Goal: Find specific page/section: Find specific page/section

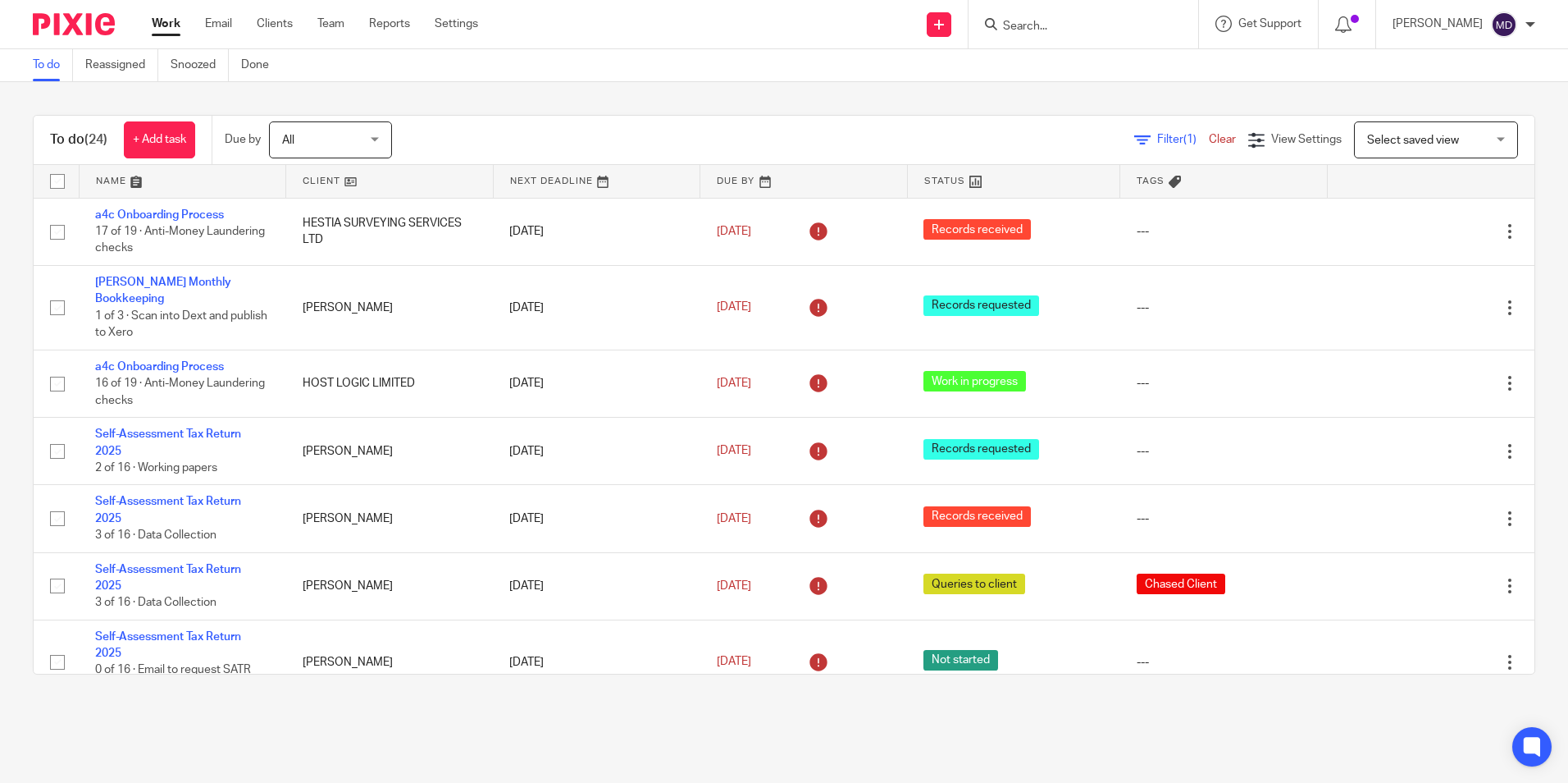
click at [1034, 33] on input "Search" at bounding box center [1075, 26] width 148 height 14
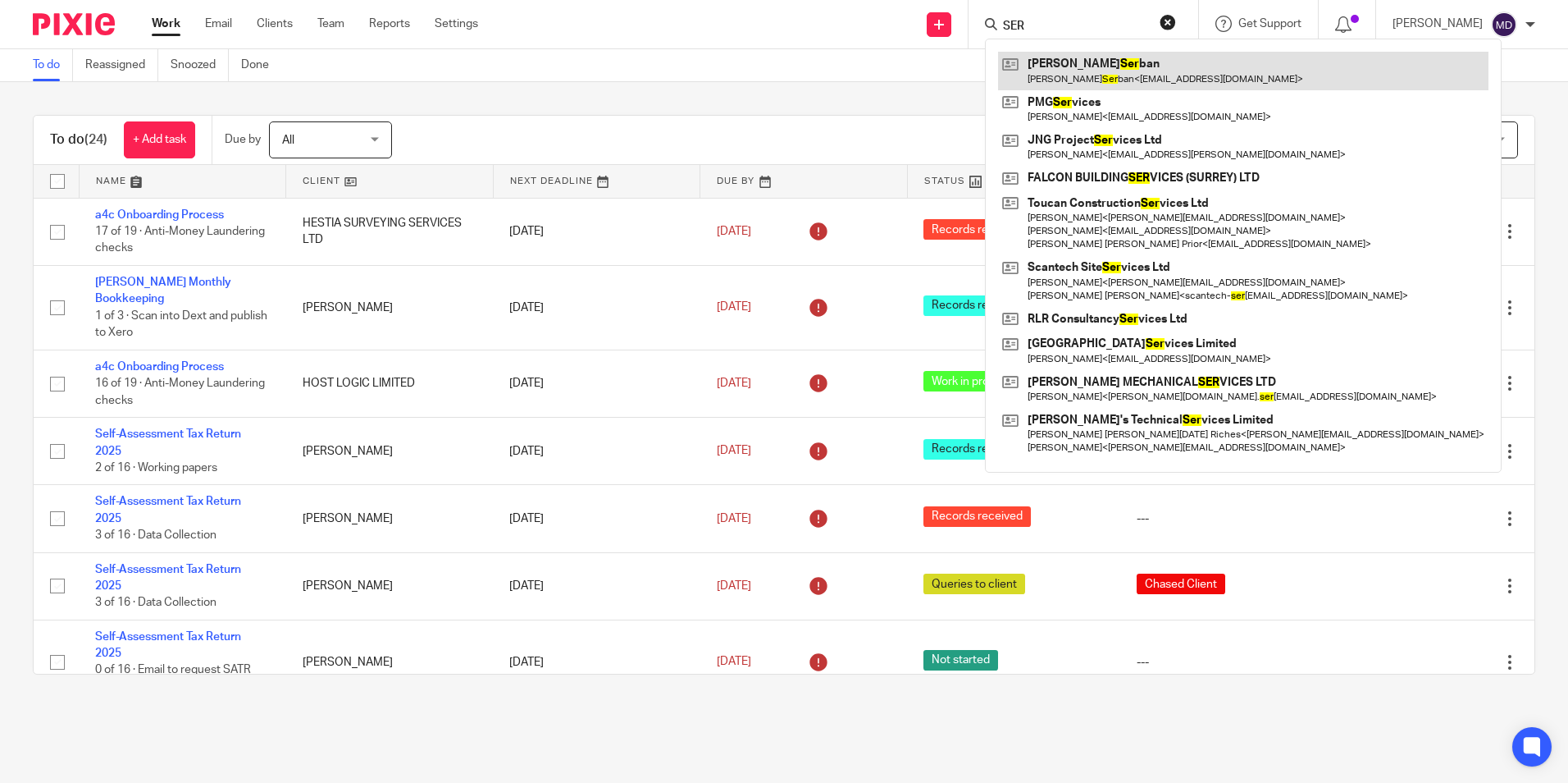
type input "SER"
click at [1075, 69] on link at bounding box center [1243, 70] width 490 height 38
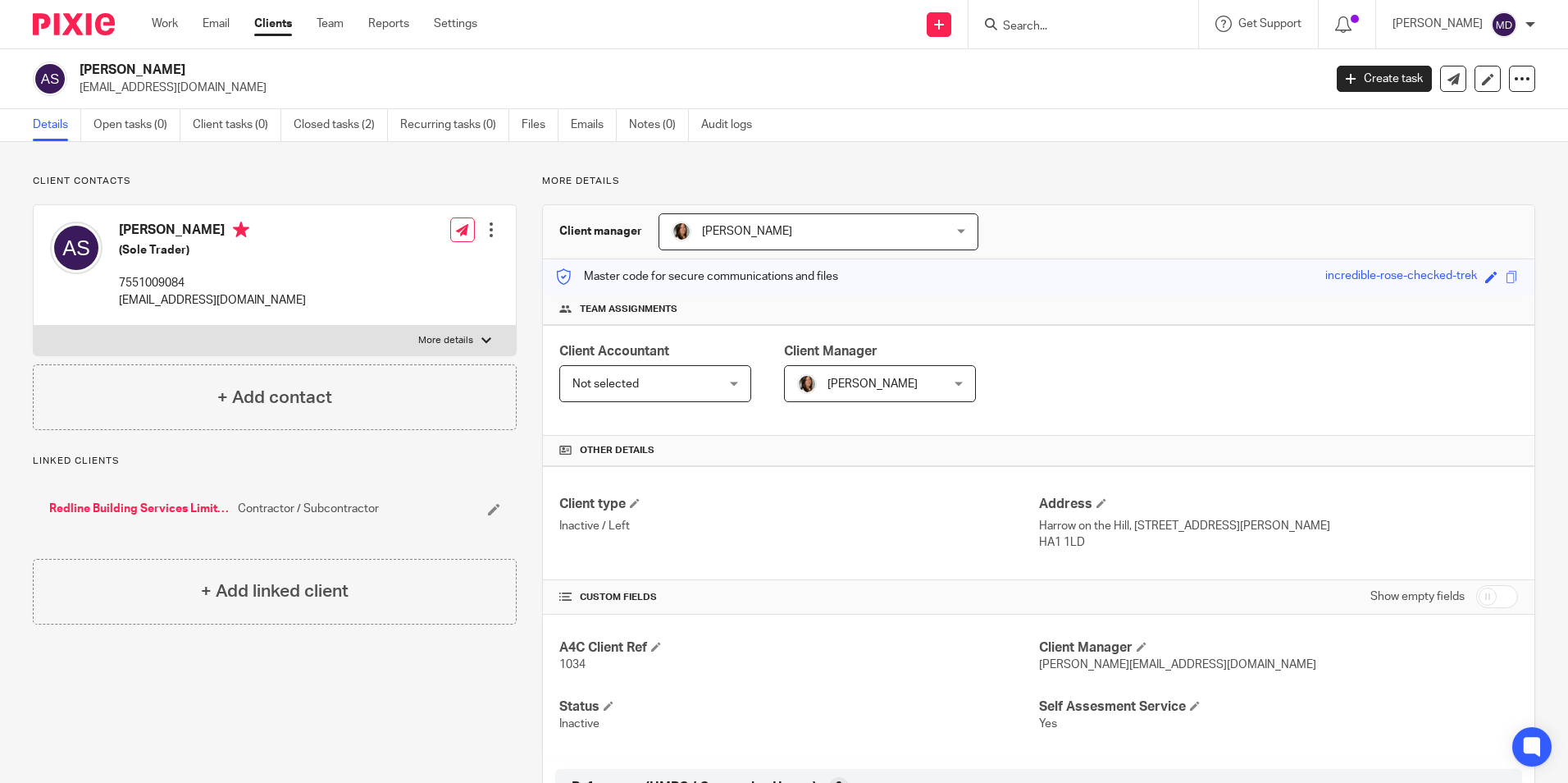
click at [1033, 31] on input "Search" at bounding box center [1075, 26] width 148 height 14
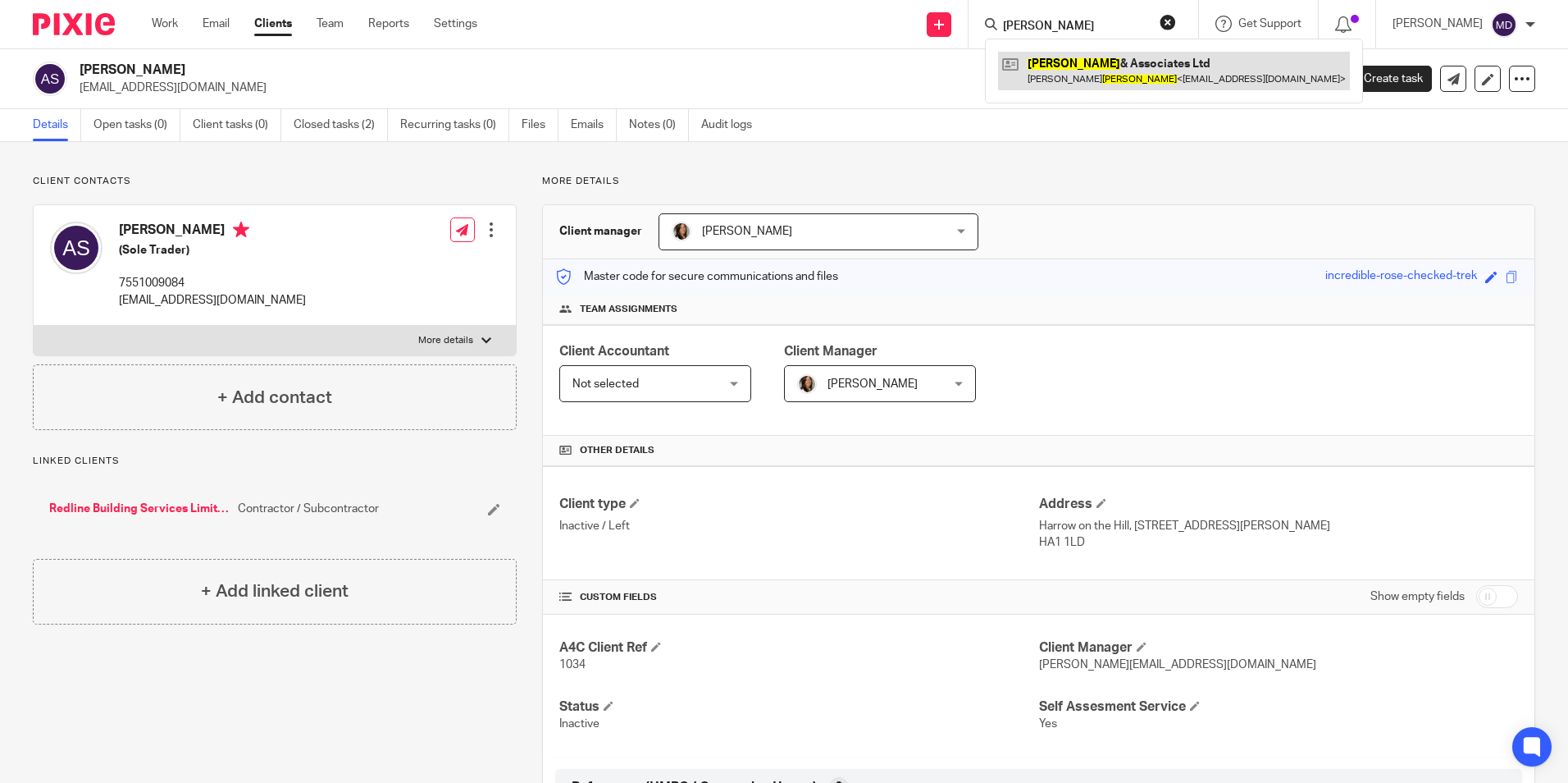
type input "DAKIN"
click at [1060, 69] on link at bounding box center [1174, 70] width 352 height 38
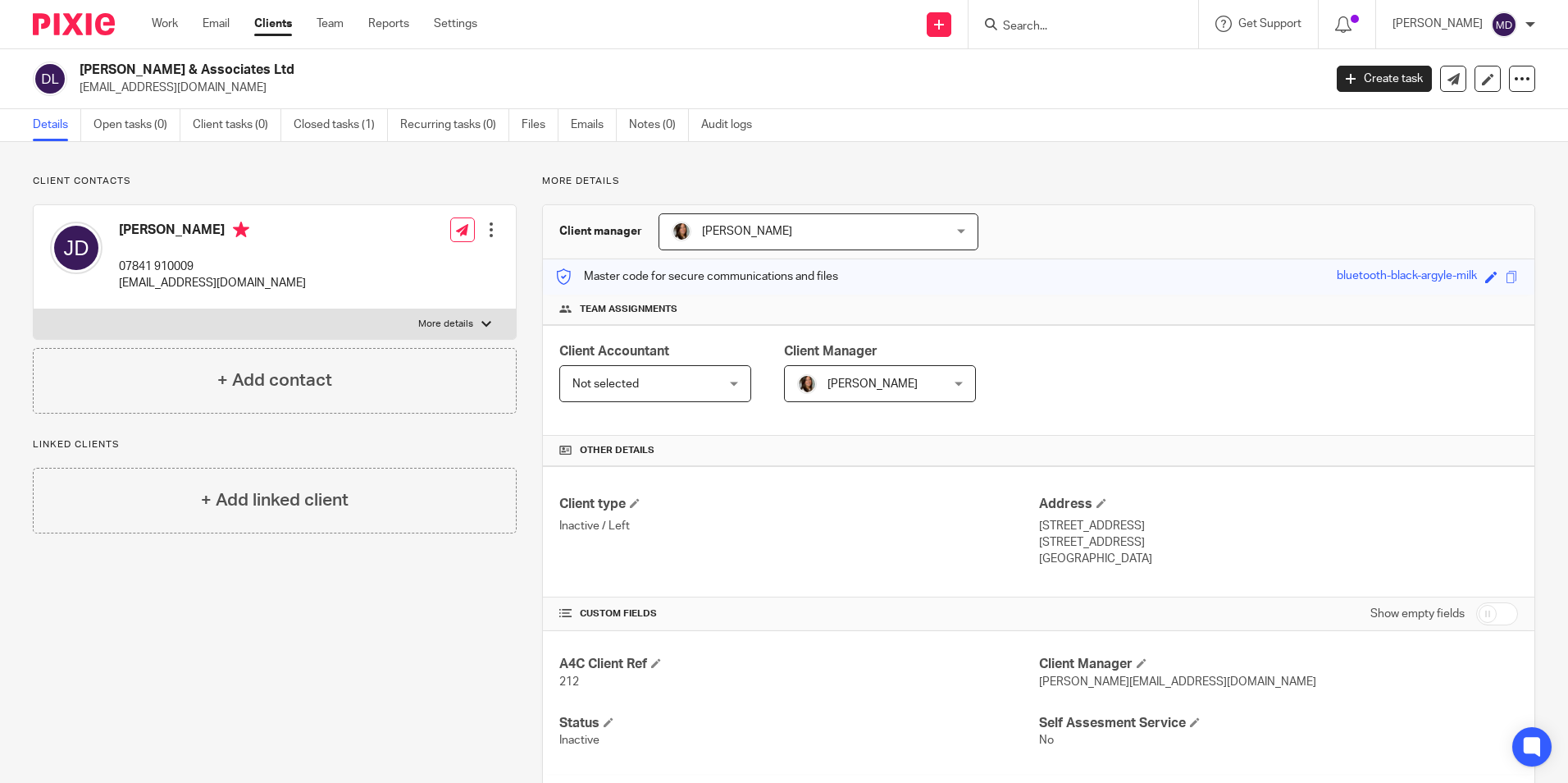
click at [1045, 21] on input "Search" at bounding box center [1075, 26] width 148 height 14
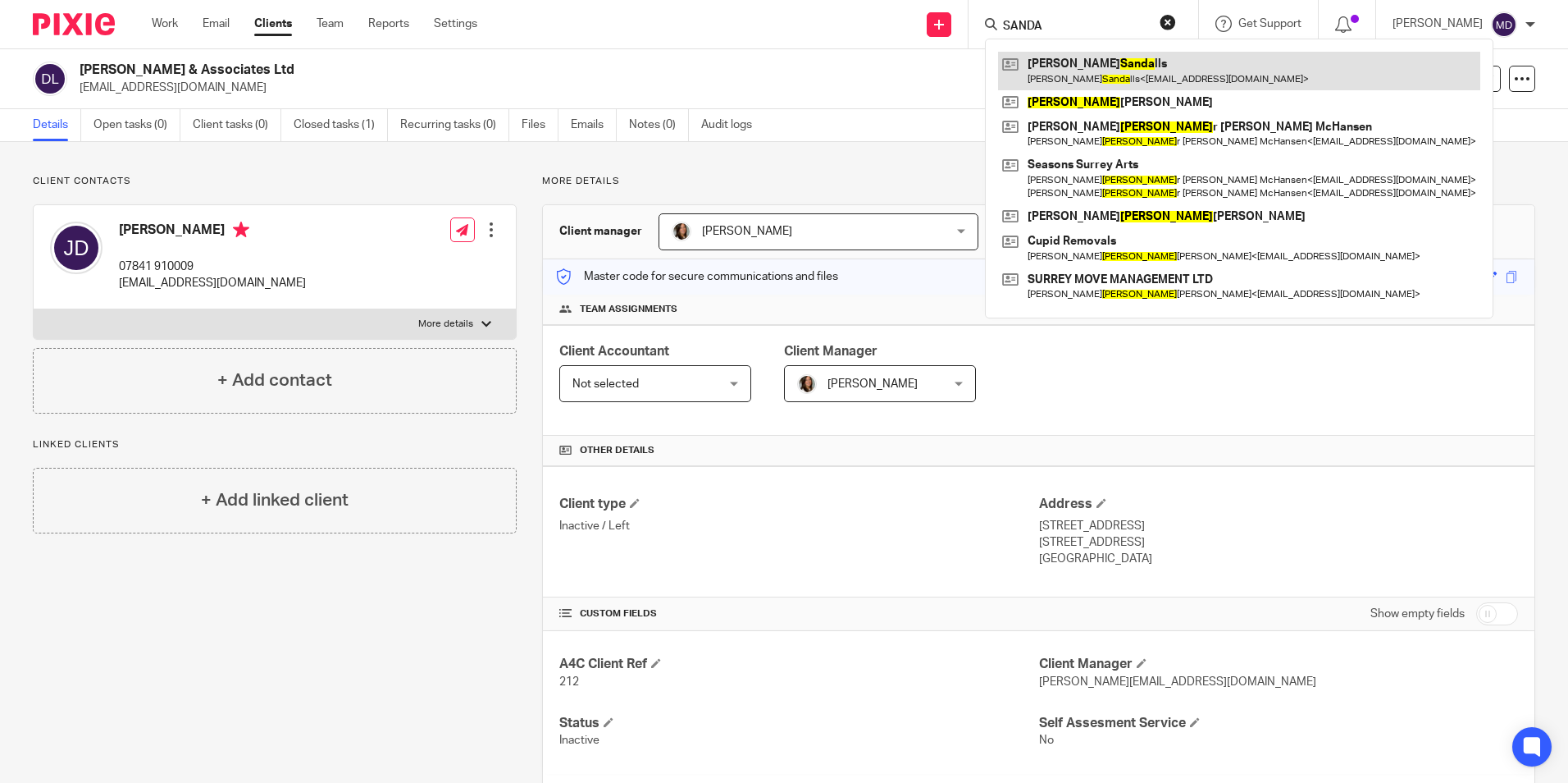
type input "SANDA"
click at [1056, 62] on link at bounding box center [1238, 70] width 482 height 38
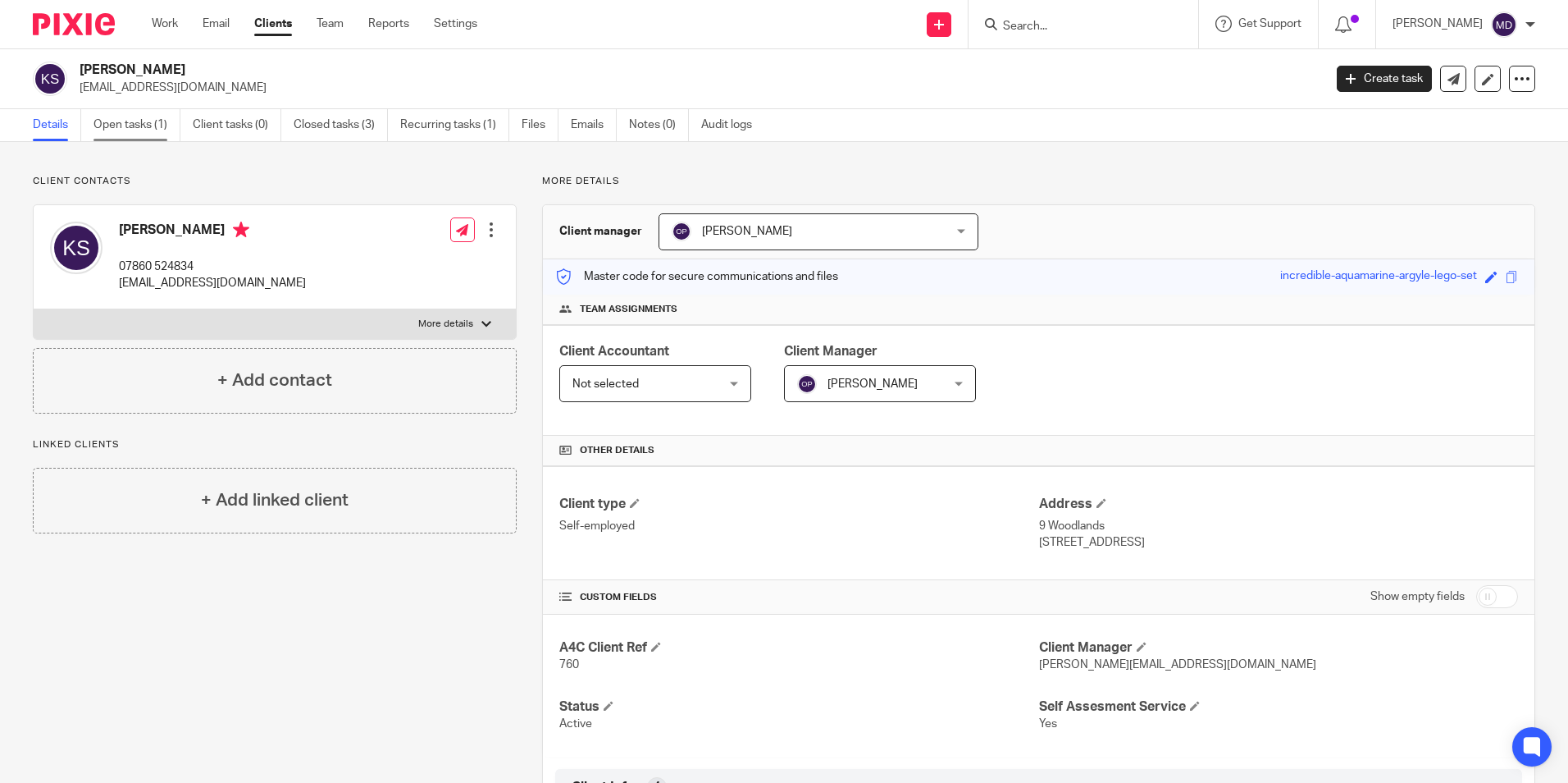
click at [141, 121] on link "Open tasks (1)" at bounding box center [137, 124] width 87 height 32
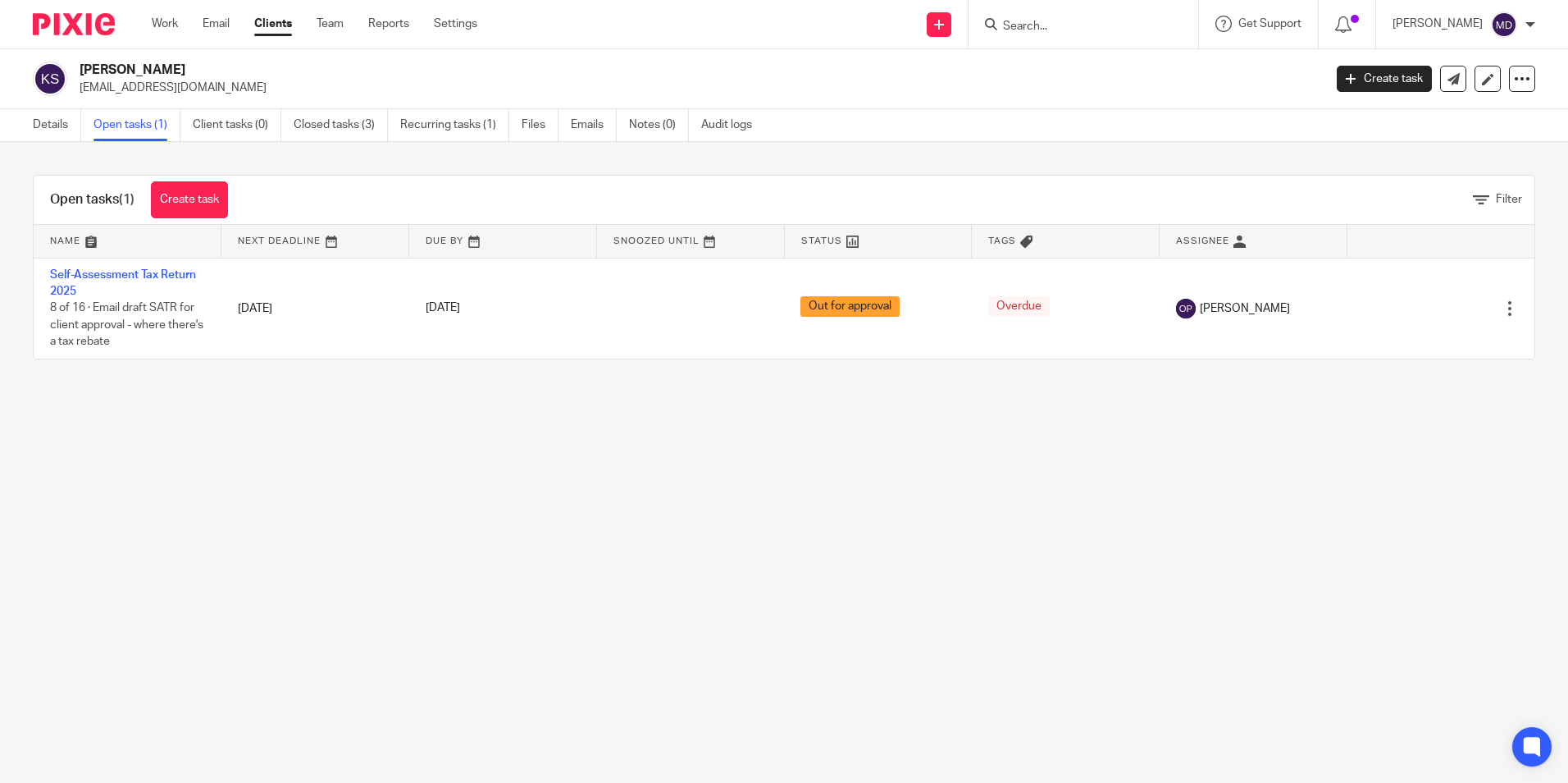
click at [1058, 13] on form at bounding box center [1088, 23] width 175 height 20
click at [1057, 25] on input "Search" at bounding box center [1075, 26] width 148 height 14
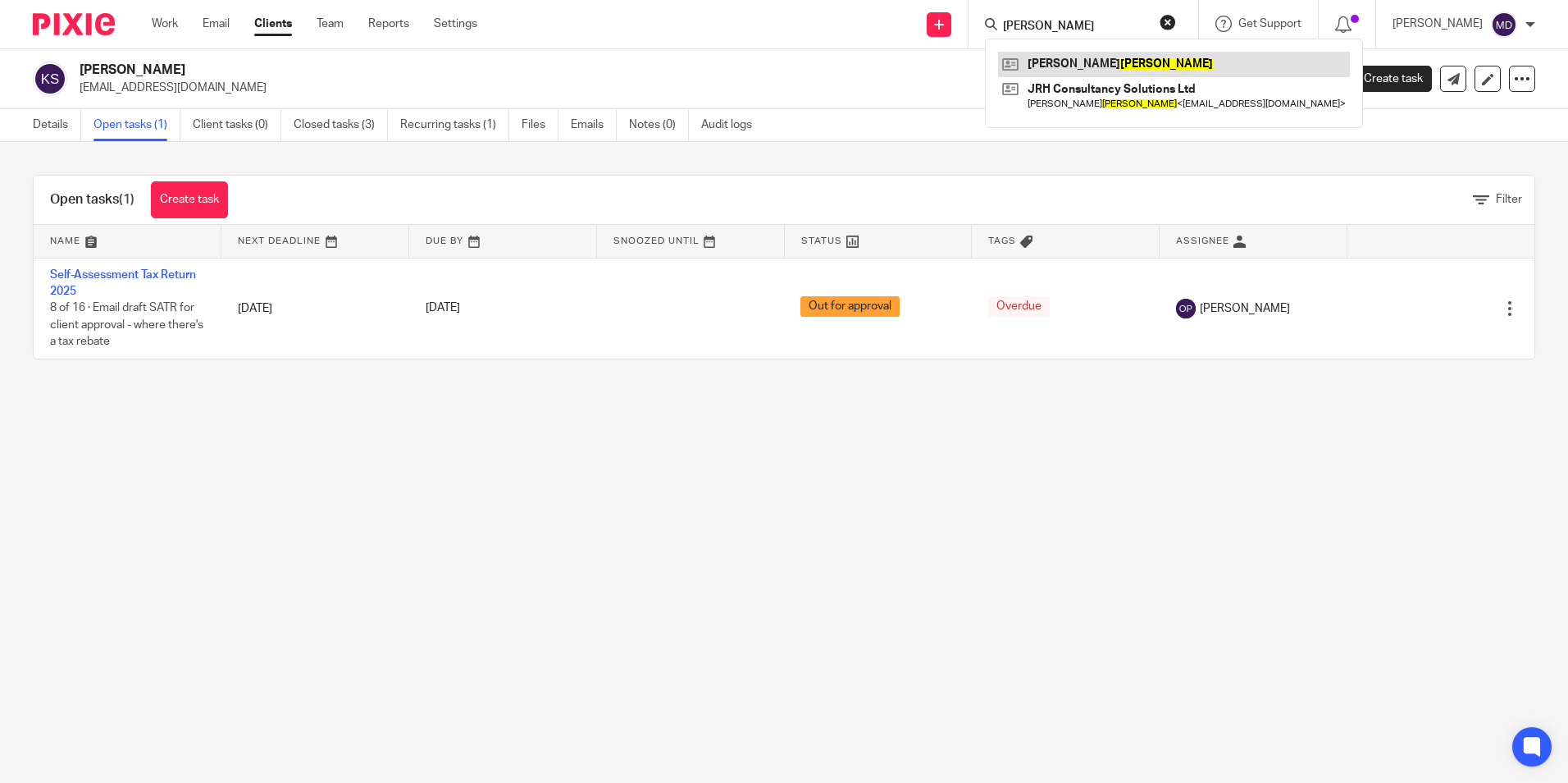
type input "HUNT"
click at [1036, 64] on link at bounding box center [1174, 64] width 352 height 25
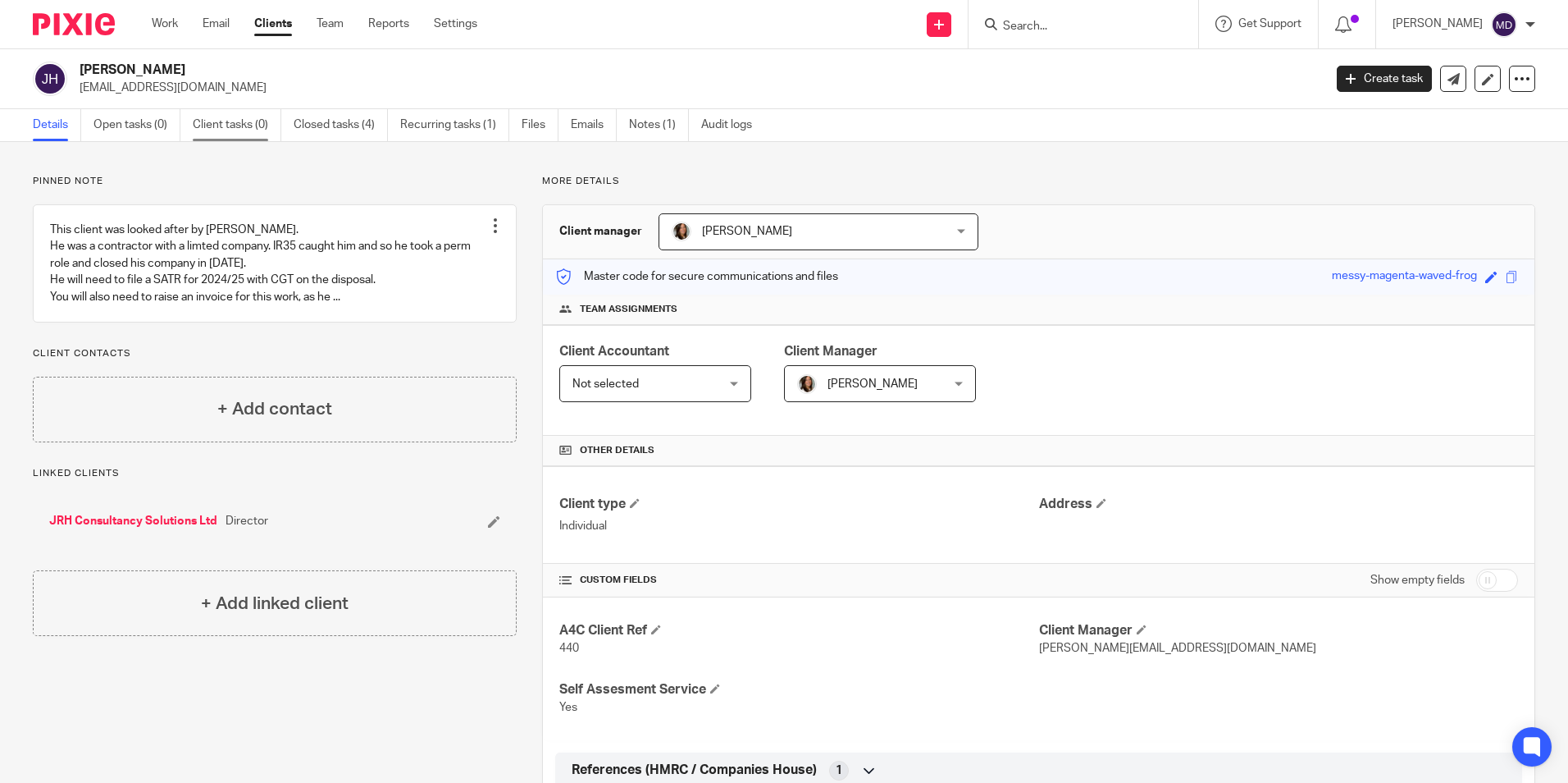
click at [253, 139] on link "Client tasks (0)" at bounding box center [236, 124] width 88 height 32
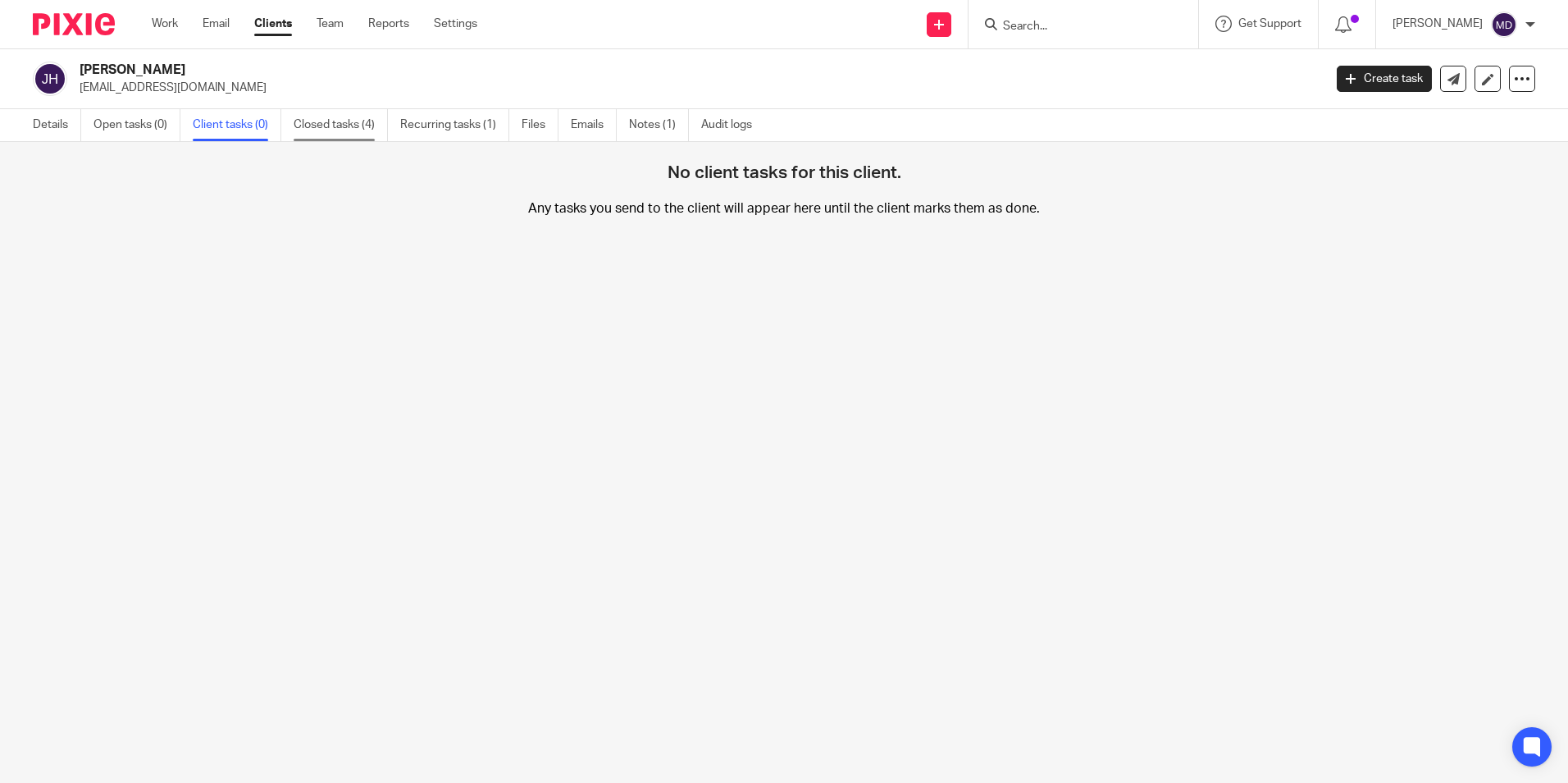
click at [309, 130] on link "Closed tasks (4)" at bounding box center [340, 124] width 94 height 32
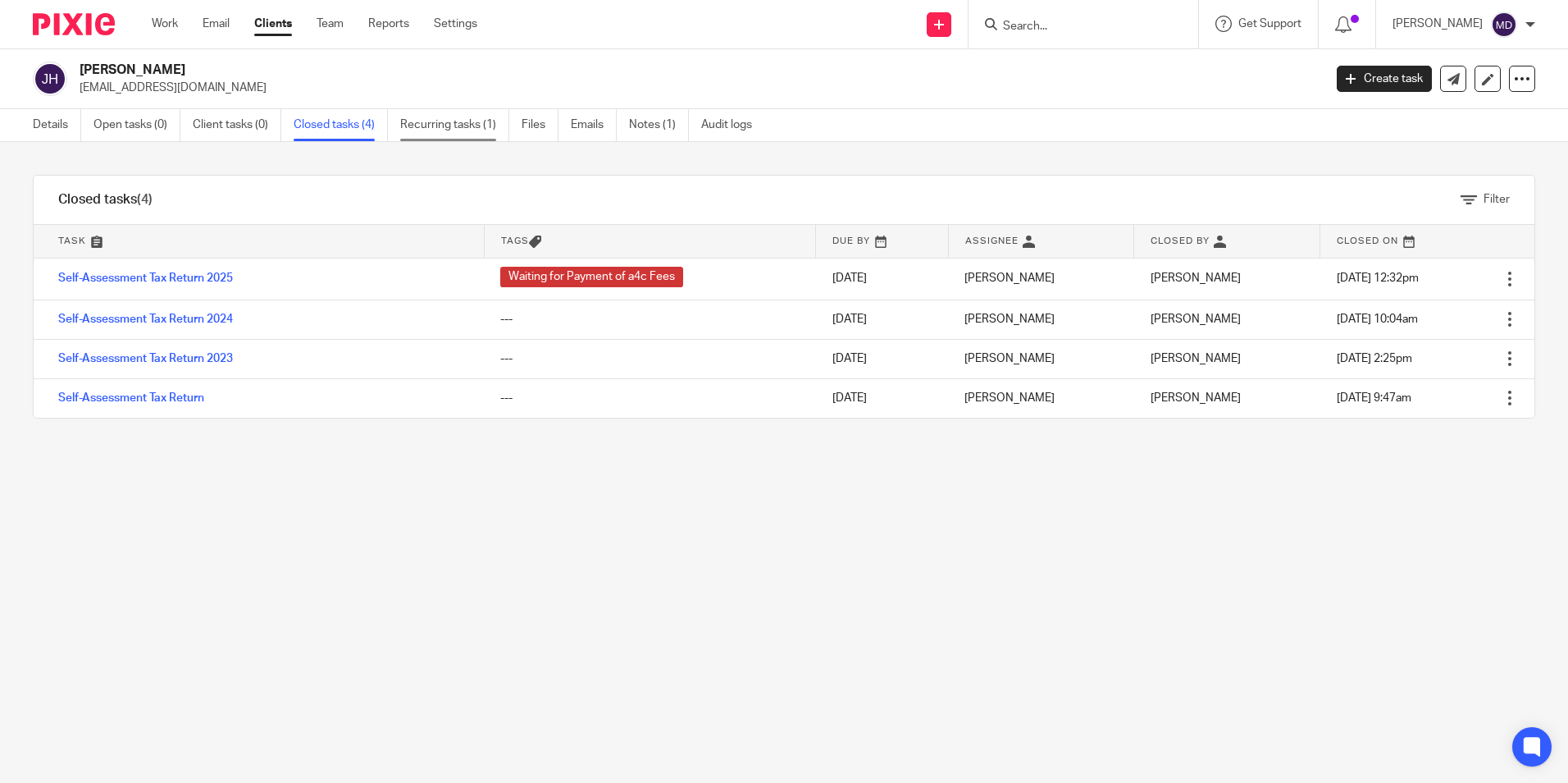
click at [445, 116] on link "Recurring tasks (1)" at bounding box center [454, 124] width 109 height 32
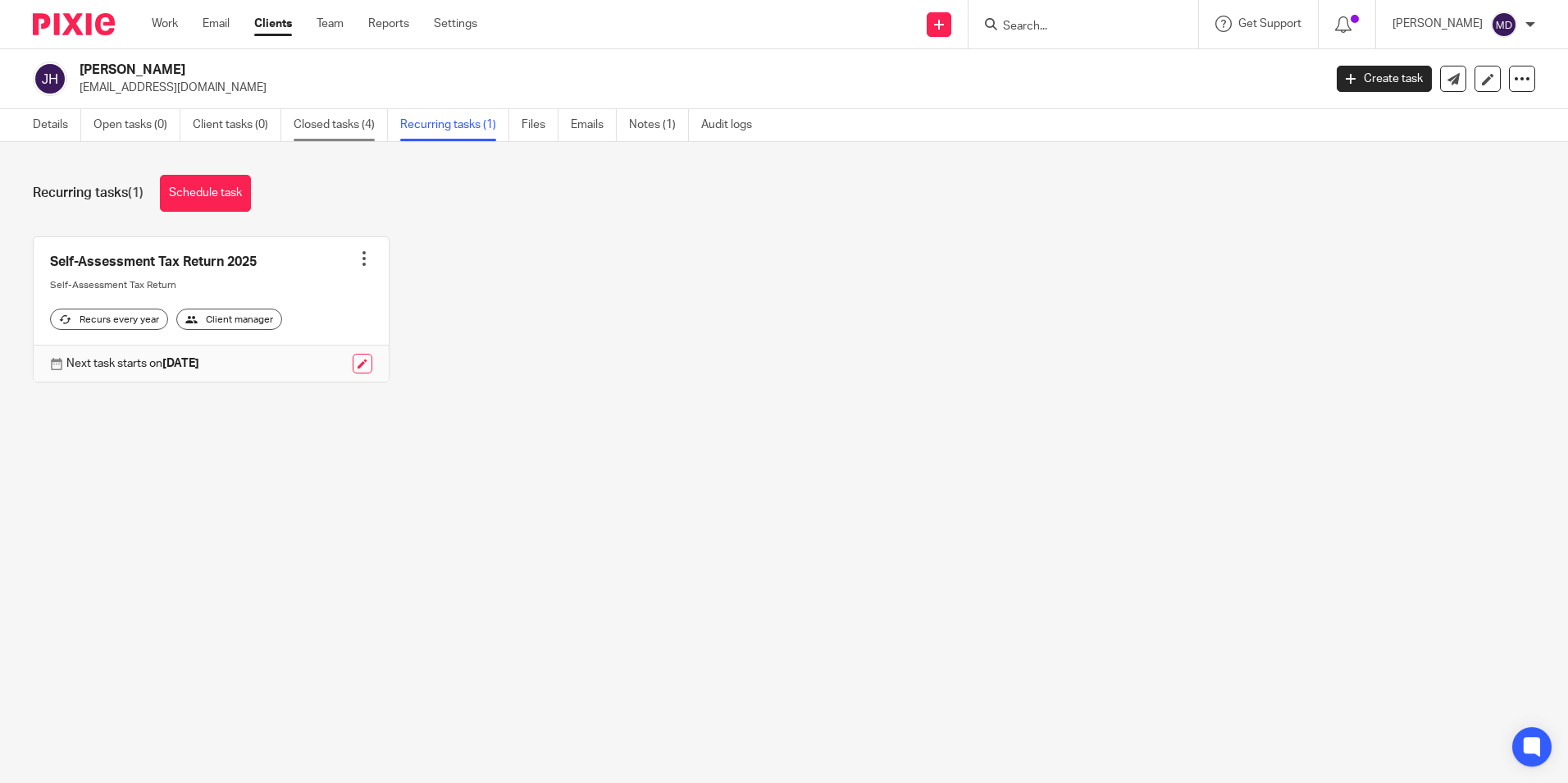
click at [370, 120] on link "Closed tasks (4)" at bounding box center [340, 124] width 94 height 32
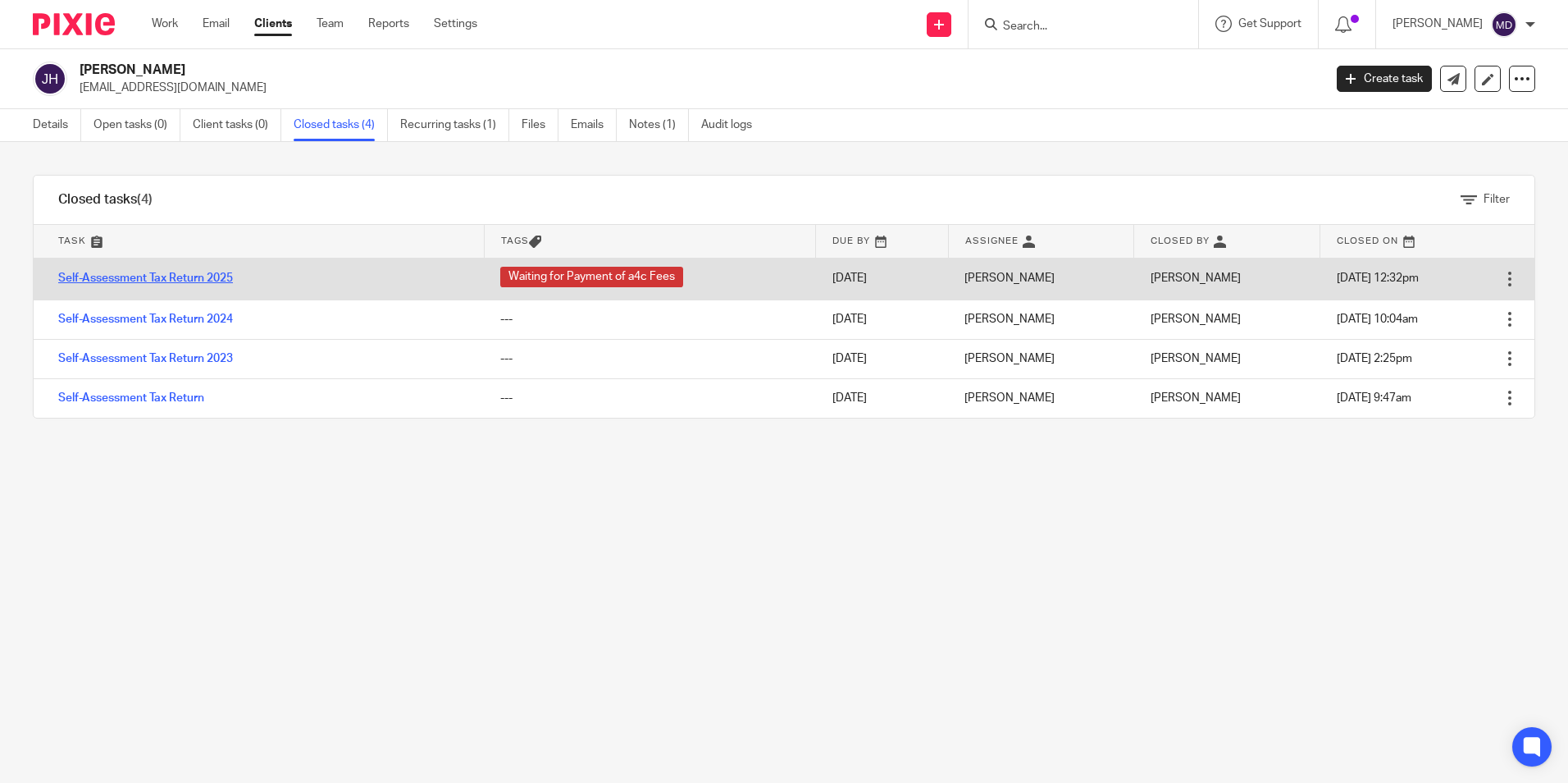
click at [164, 278] on link "Self-Assessment Tax Return 2025" at bounding box center [146, 278] width 175 height 12
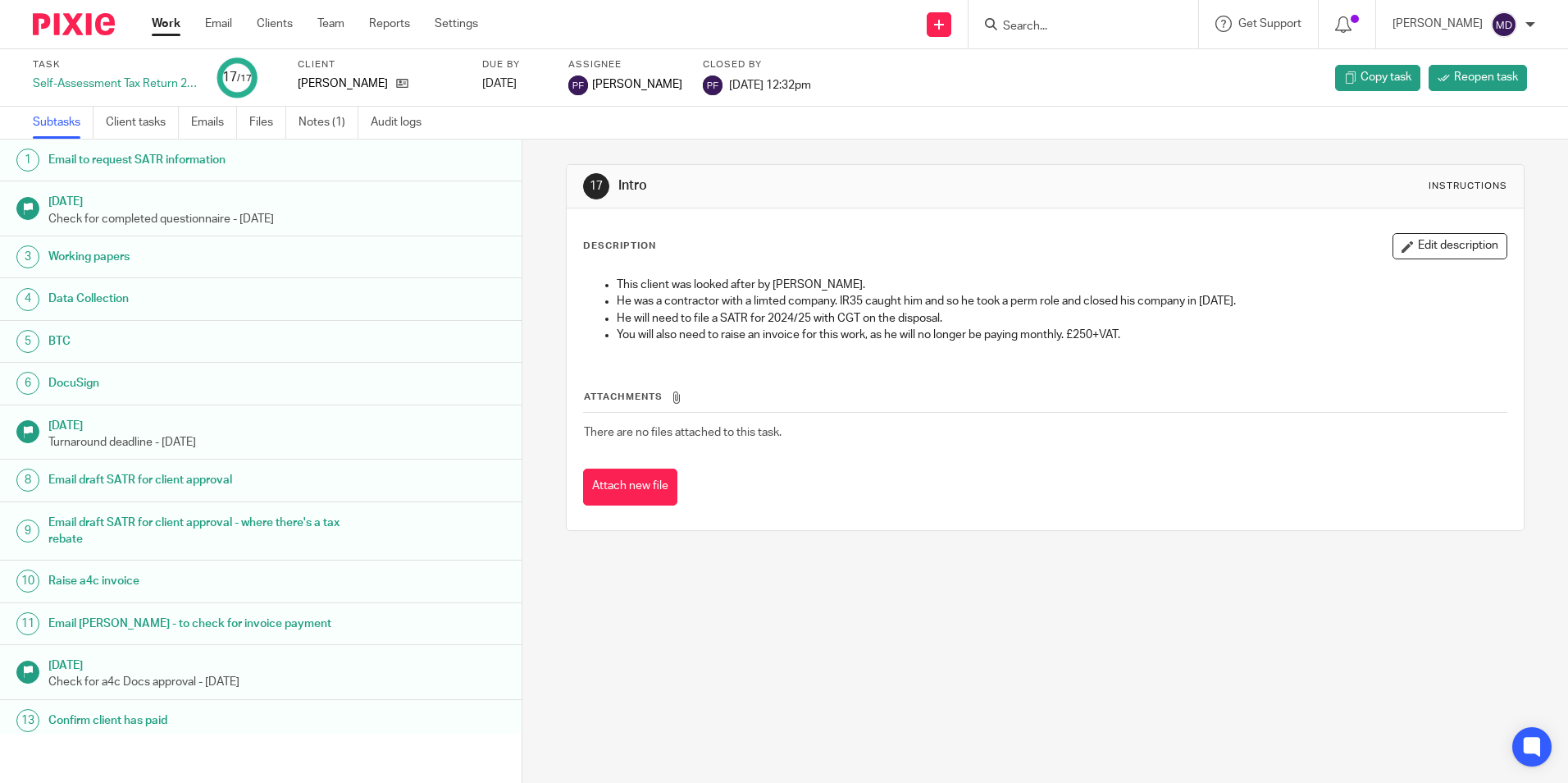
click at [1016, 15] on form at bounding box center [1088, 23] width 175 height 20
click at [1010, 34] on input "Search" at bounding box center [1075, 26] width 148 height 14
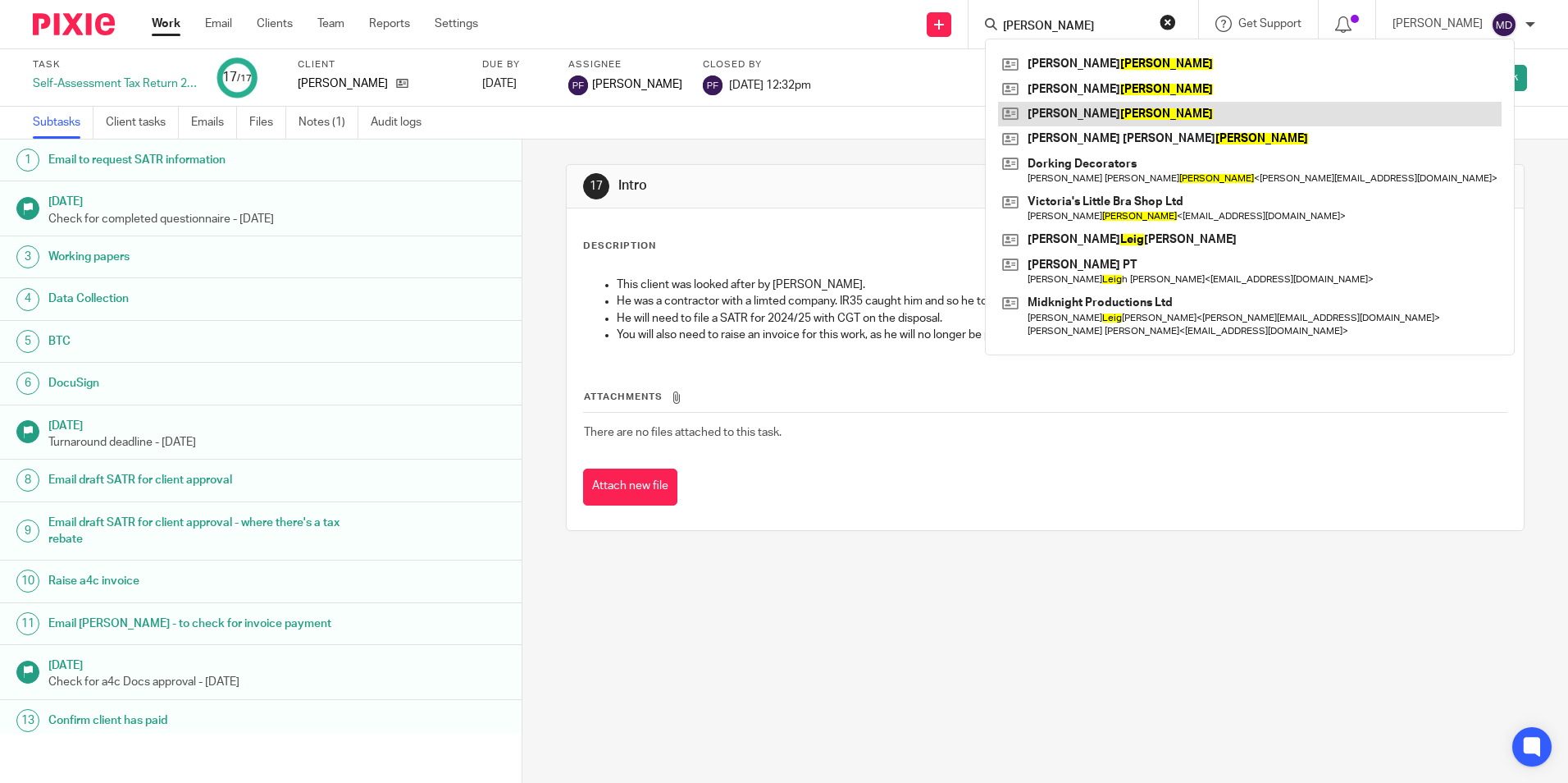
type input "LEGG"
click at [1077, 110] on link at bounding box center [1250, 114] width 504 height 25
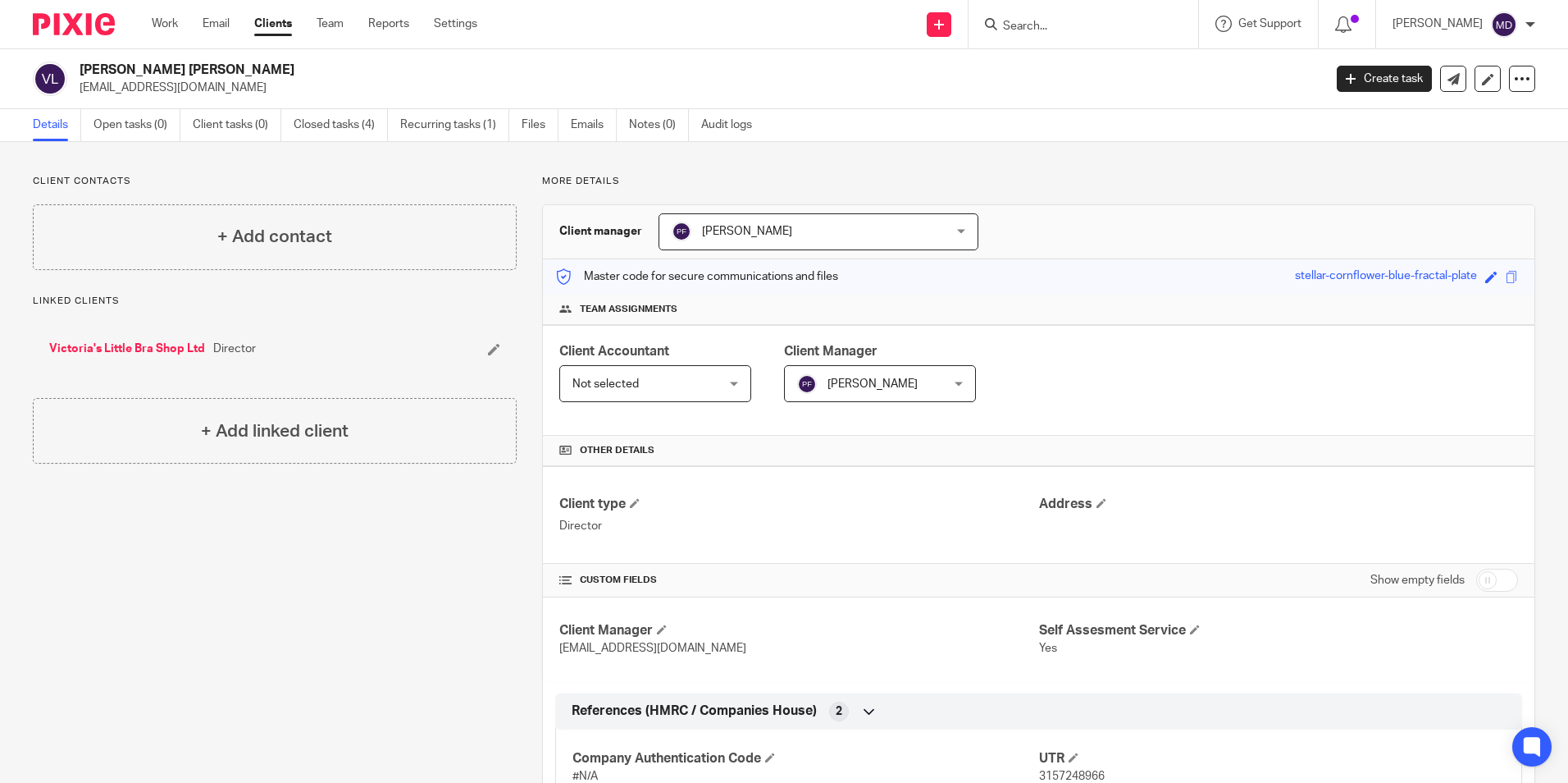
click at [1019, 29] on input "Search" at bounding box center [1075, 26] width 148 height 14
type input "DRAKE"
click at [1052, 54] on link at bounding box center [1108, 64] width 219 height 25
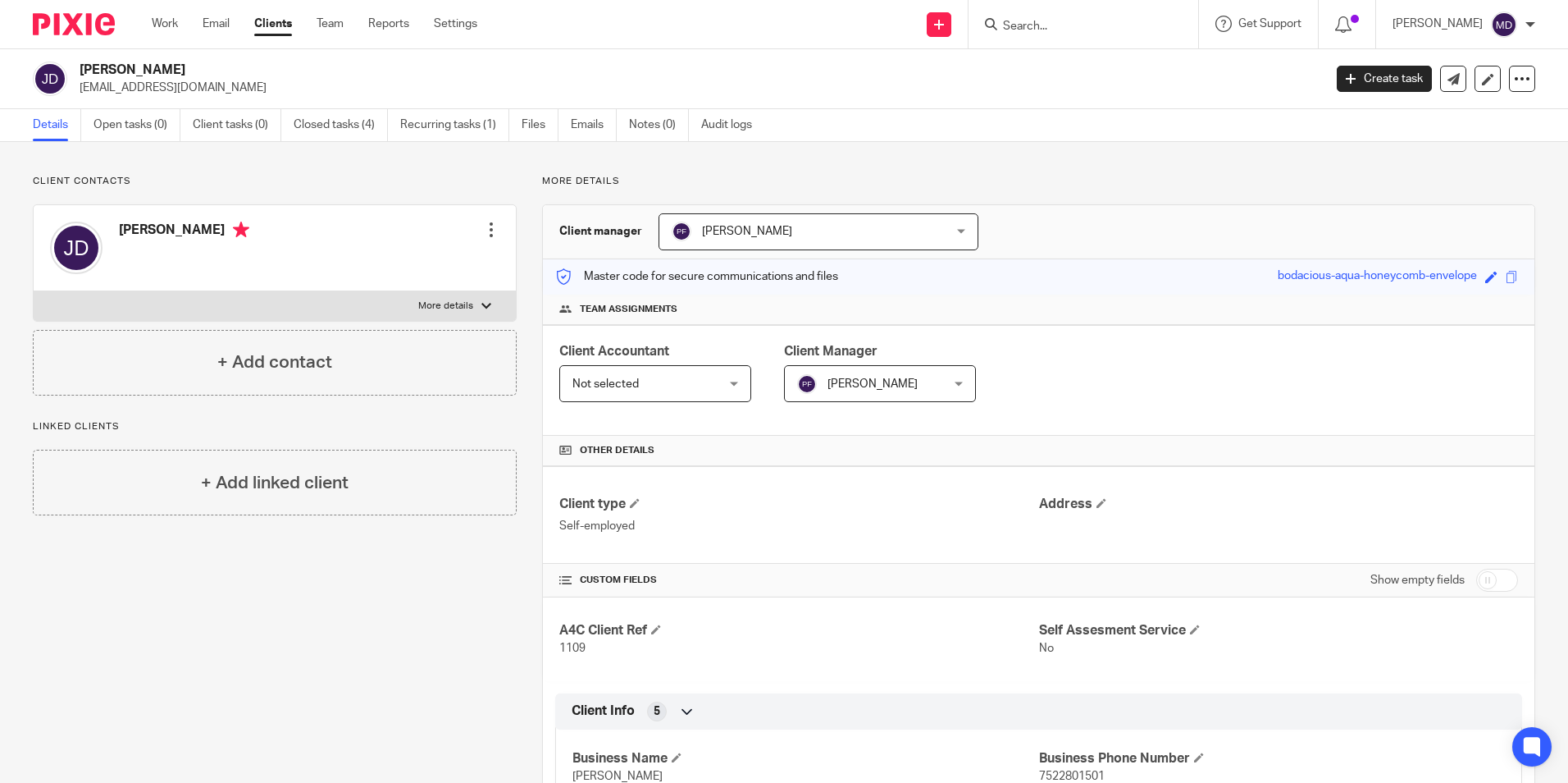
click at [1029, 34] on input "Search" at bounding box center [1075, 26] width 148 height 14
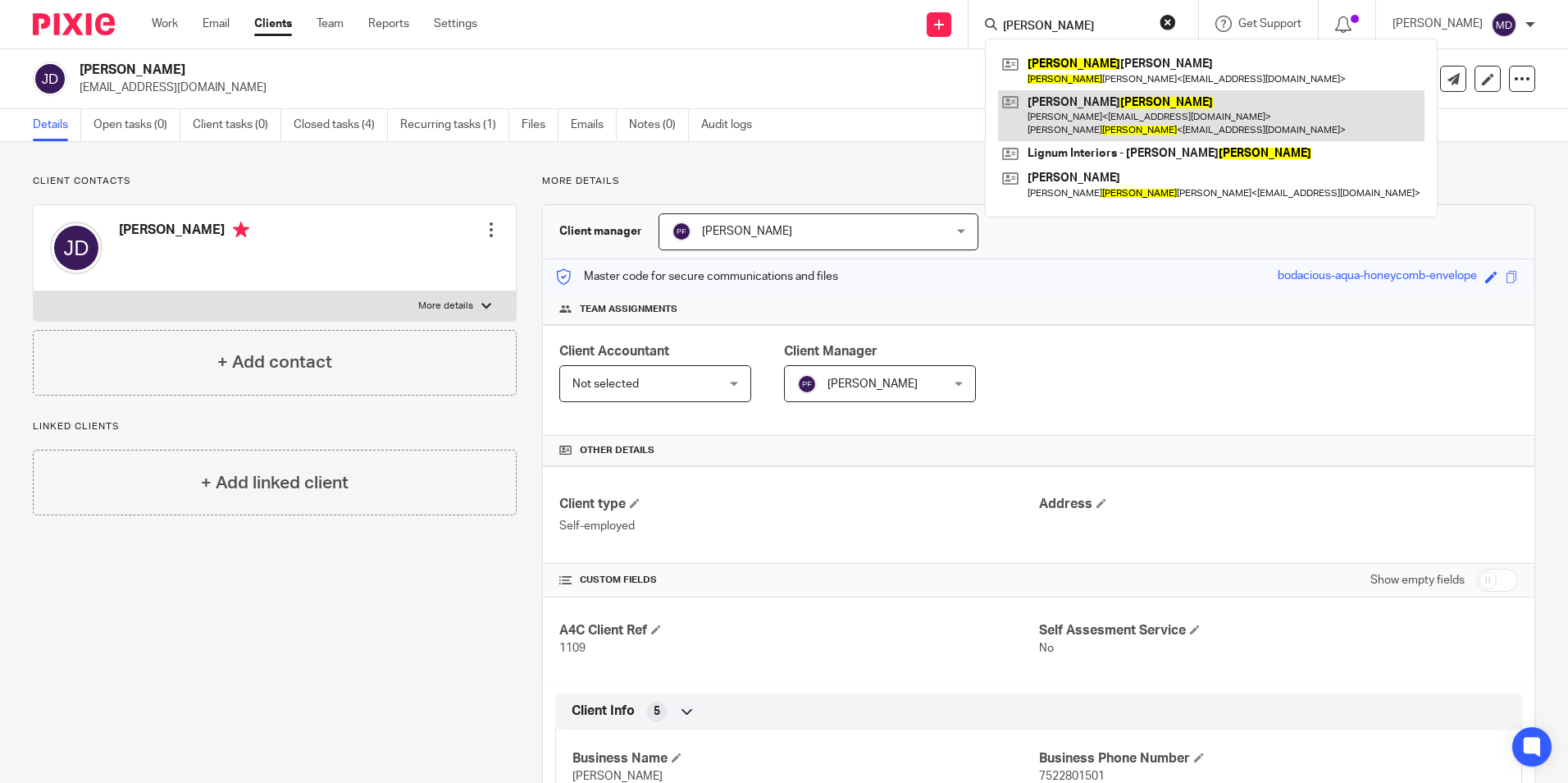
type input "ARTHUR"
click at [1104, 96] on link at bounding box center [1210, 115] width 426 height 51
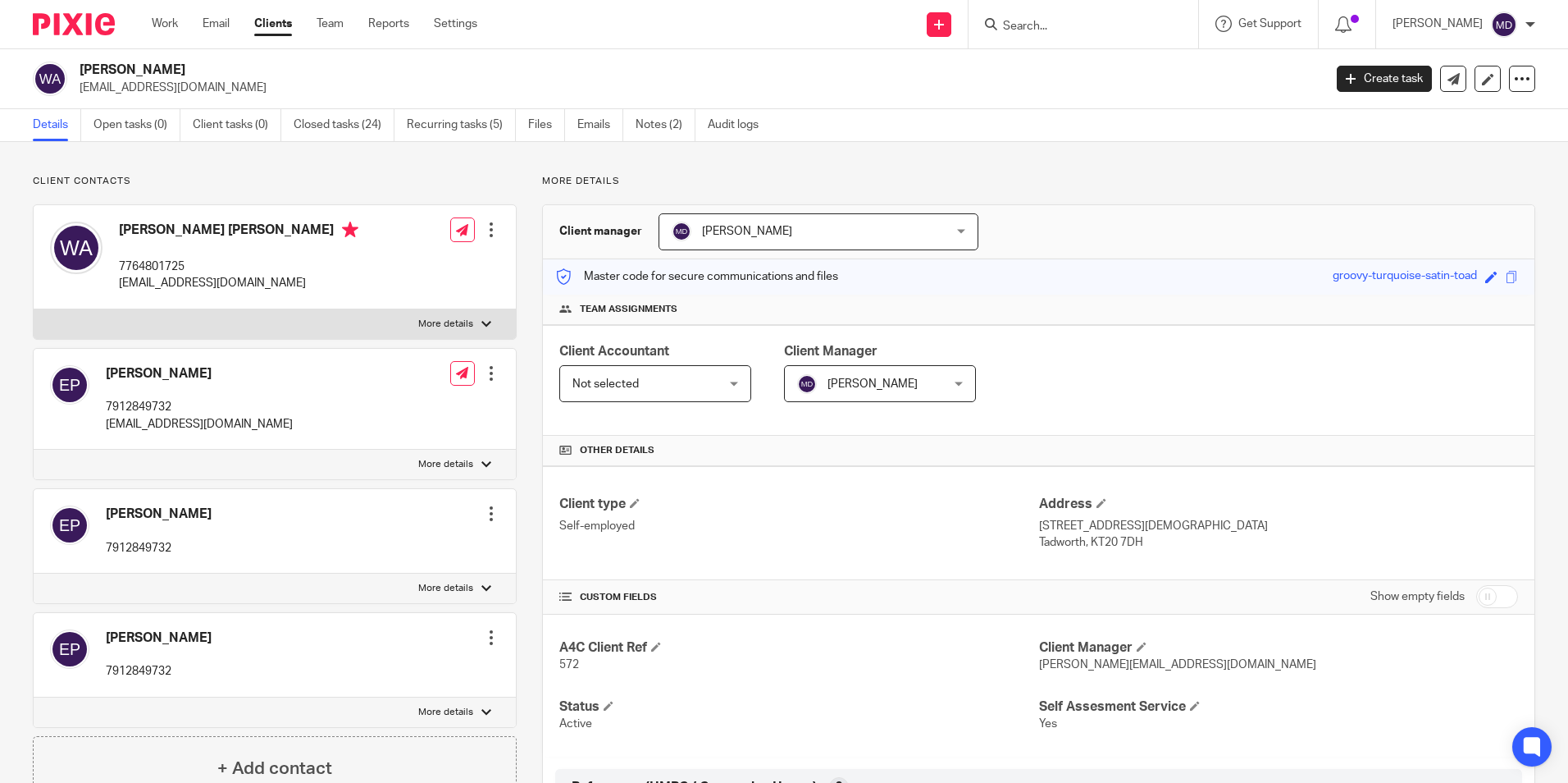
drag, startPoint x: 336, startPoint y: 125, endPoint x: 434, endPoint y: 170, distance: 107.8
click at [336, 124] on link "Closed tasks (24)" at bounding box center [343, 124] width 101 height 32
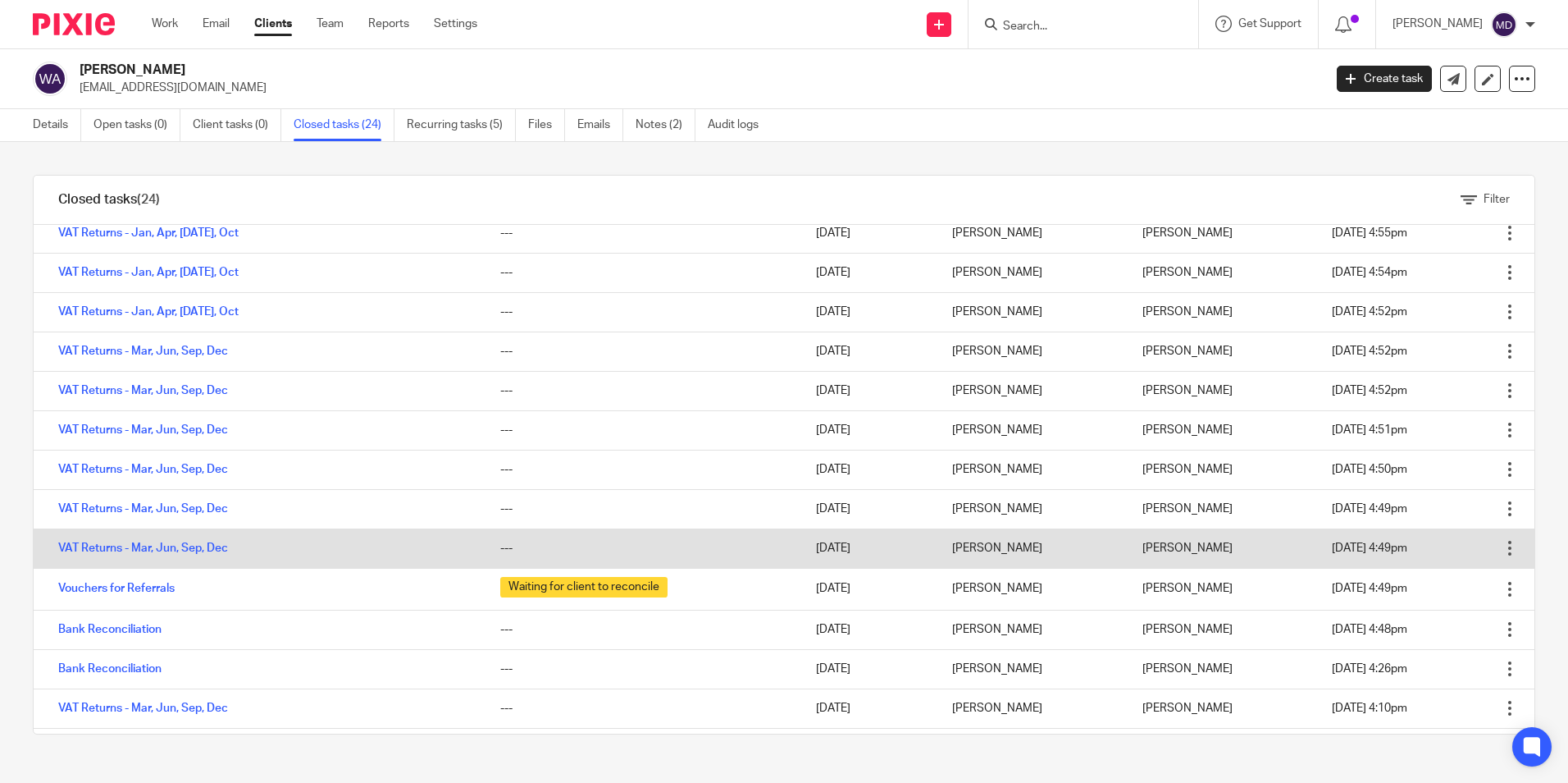
scroll to position [164, 0]
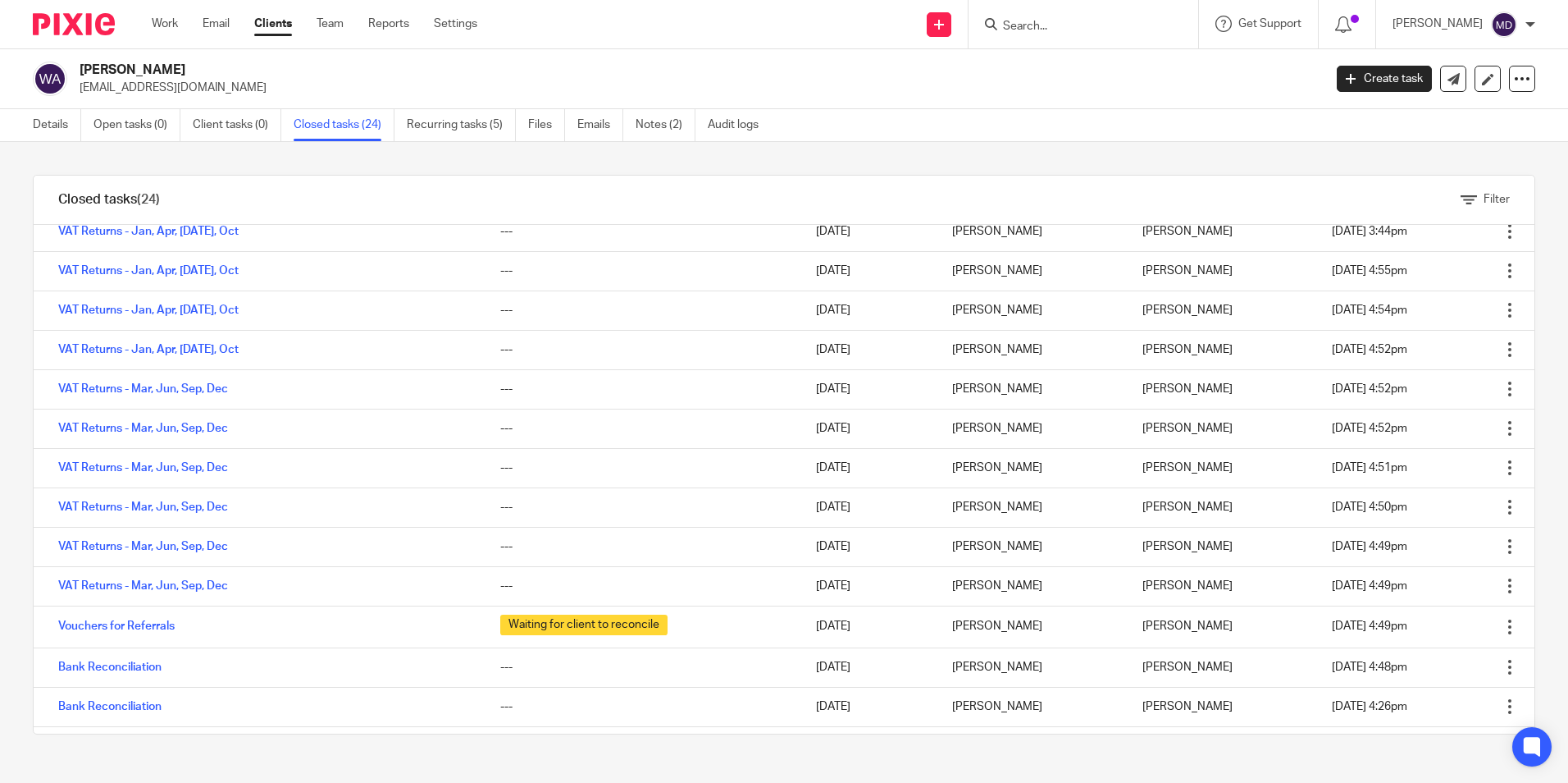
click at [821, 85] on p "[EMAIL_ADDRESS][DOMAIN_NAME]" at bounding box center [696, 88] width 1232 height 16
click at [1008, 33] on input "Search" at bounding box center [1075, 26] width 148 height 14
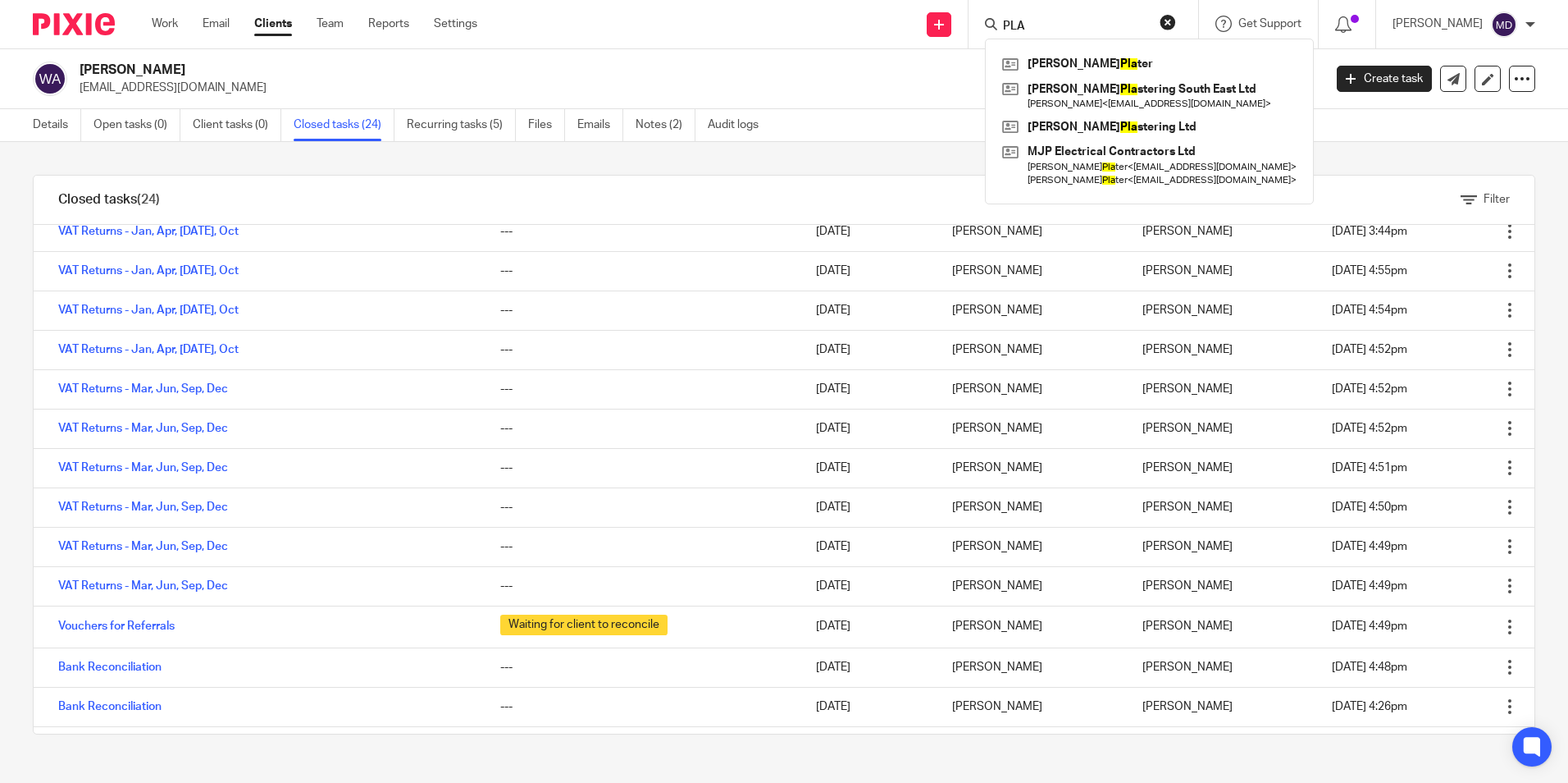
click at [1035, 22] on input "PLA" at bounding box center [1075, 26] width 148 height 14
type input "PLA"
click at [952, 658] on tbody "Task Tags Due by Assignee Closed by Closed on No tasks closed for this client y…" at bounding box center [784, 553] width 1501 height 985
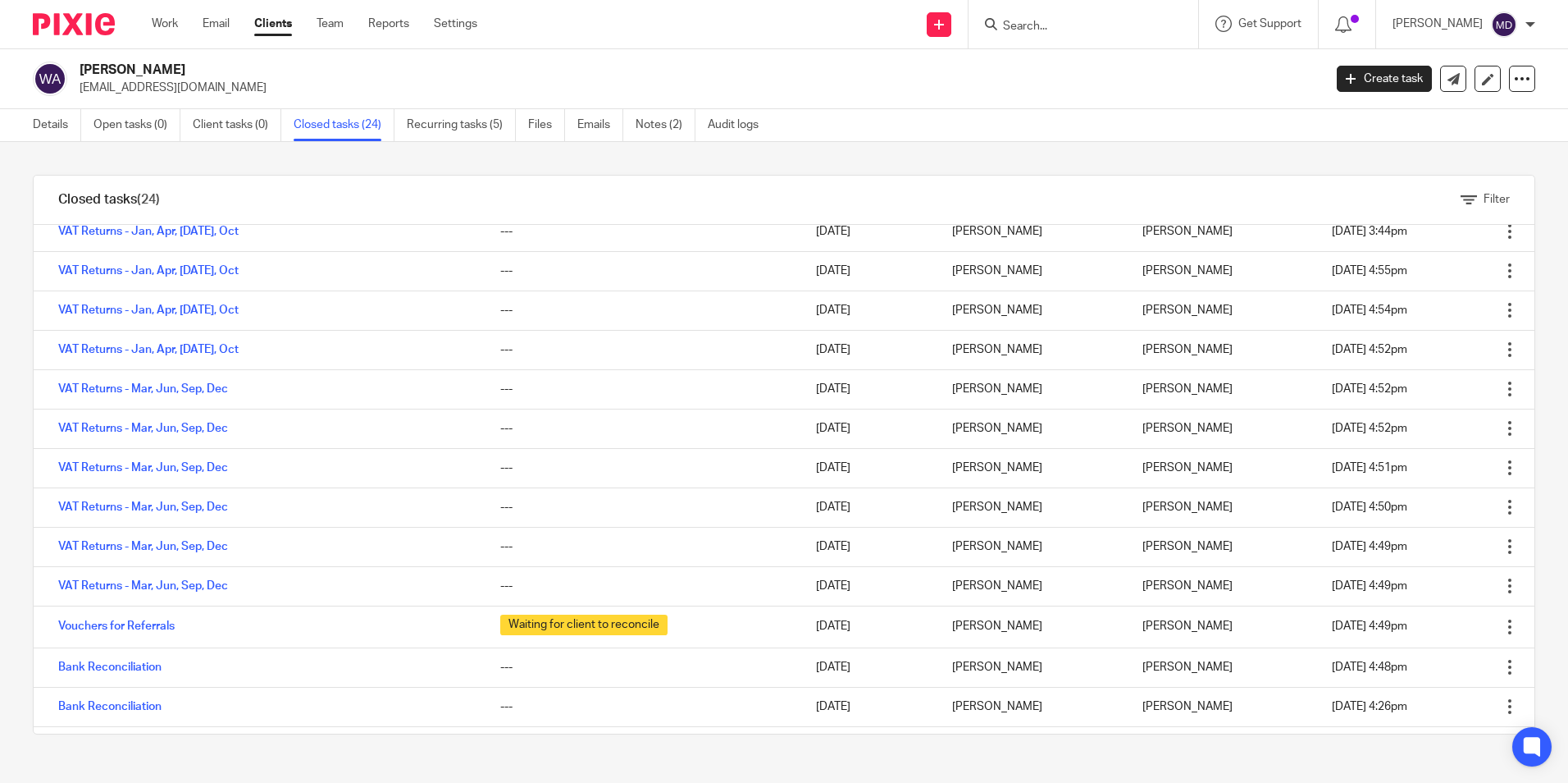
click at [1022, 21] on input "Search" at bounding box center [1075, 26] width 148 height 14
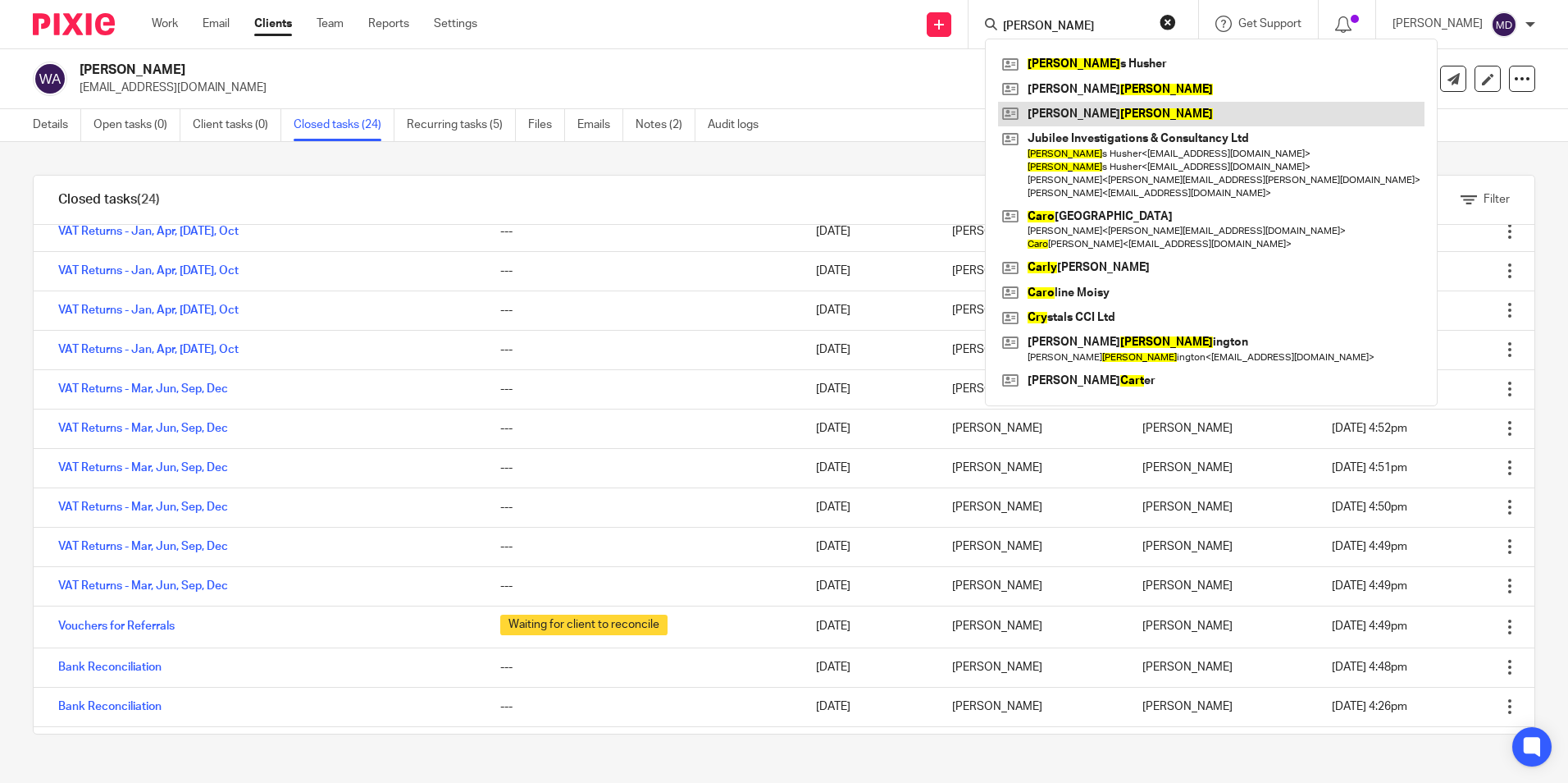
type input "[PERSON_NAME]"
click at [1071, 109] on link at bounding box center [1210, 114] width 426 height 25
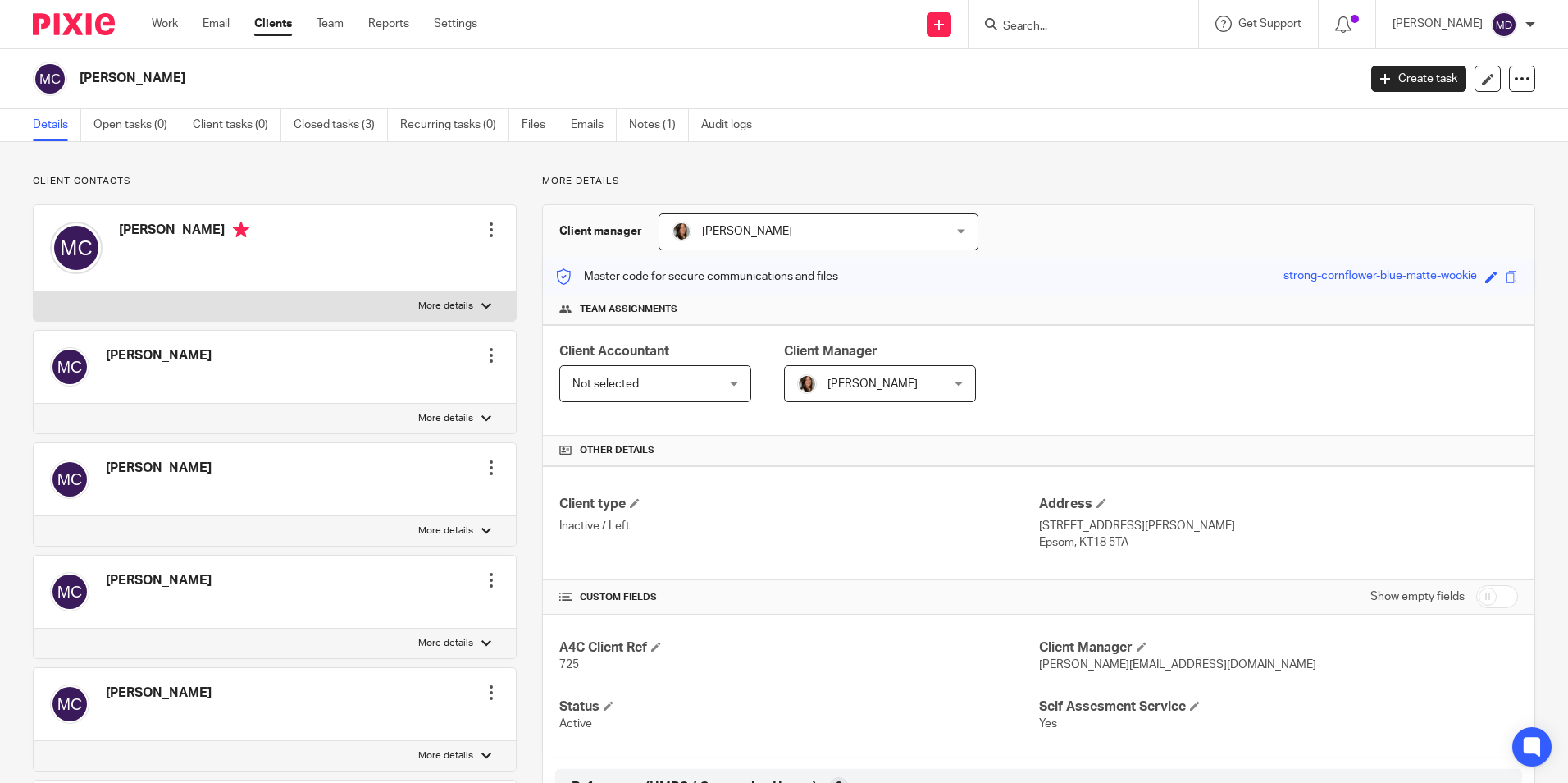
click at [1060, 29] on input "Search" at bounding box center [1075, 26] width 148 height 14
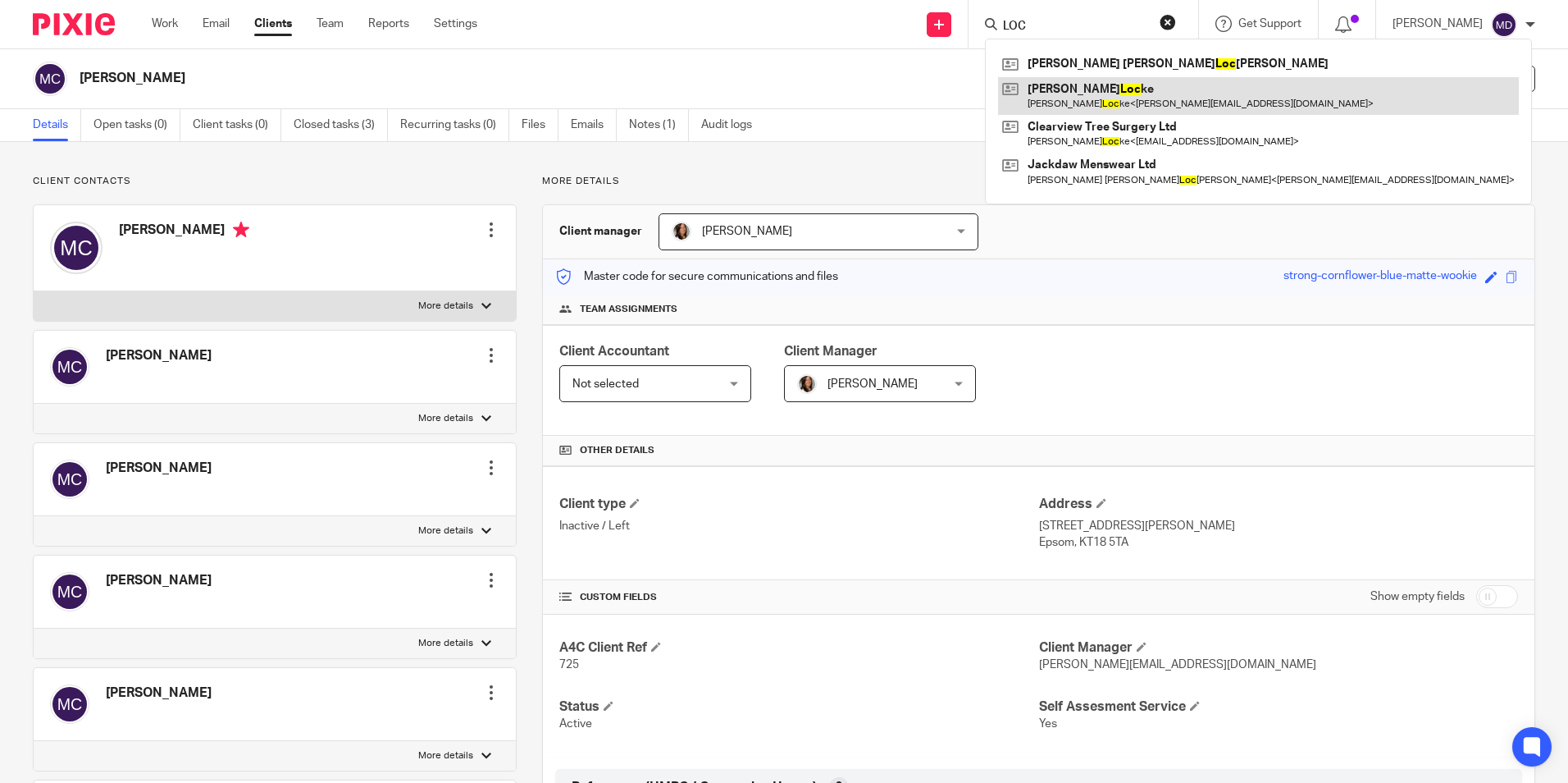
type input "LOC"
click at [1060, 93] on link at bounding box center [1258, 95] width 521 height 38
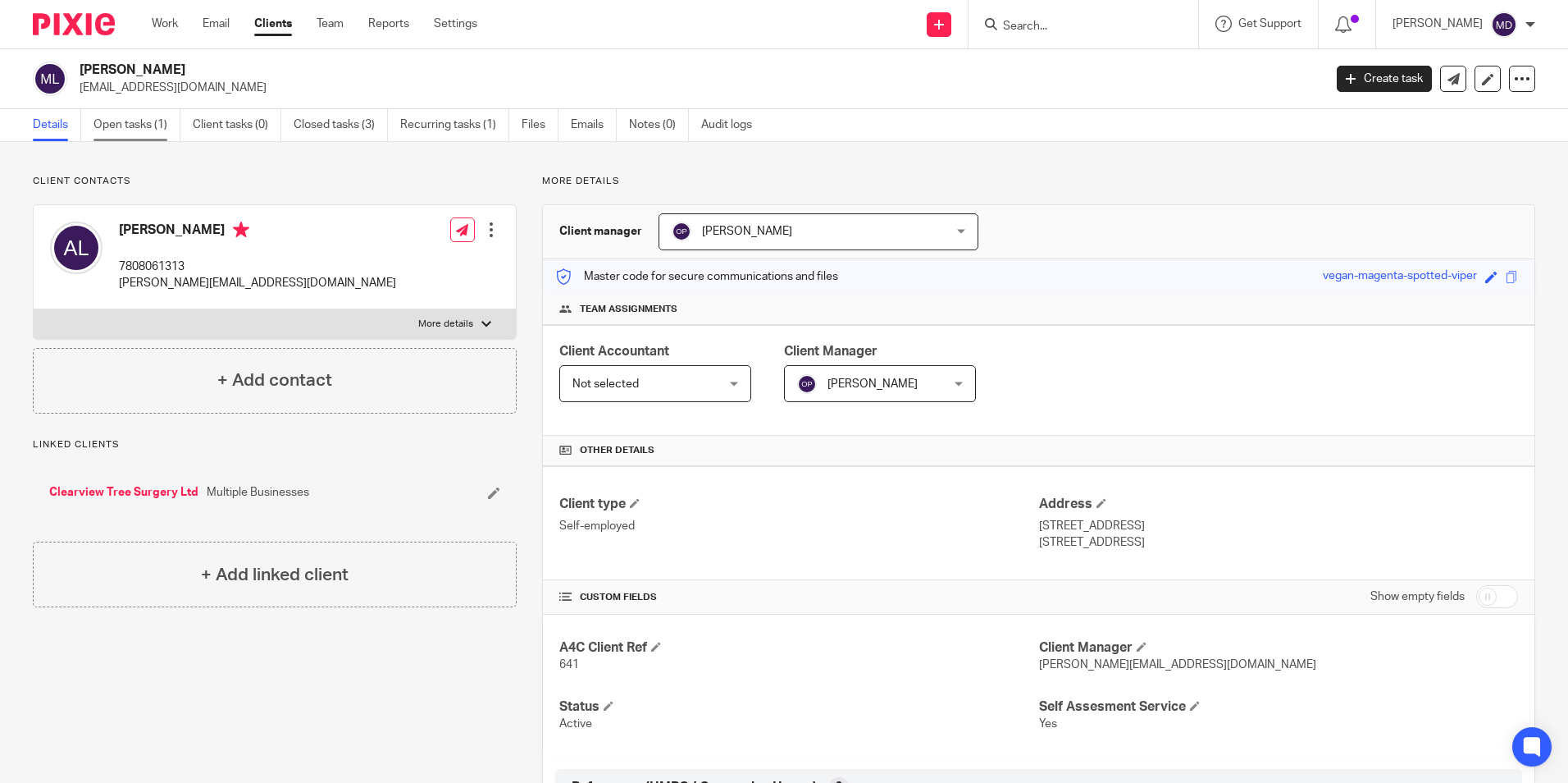
click at [146, 116] on link "Open tasks (1)" at bounding box center [137, 124] width 87 height 32
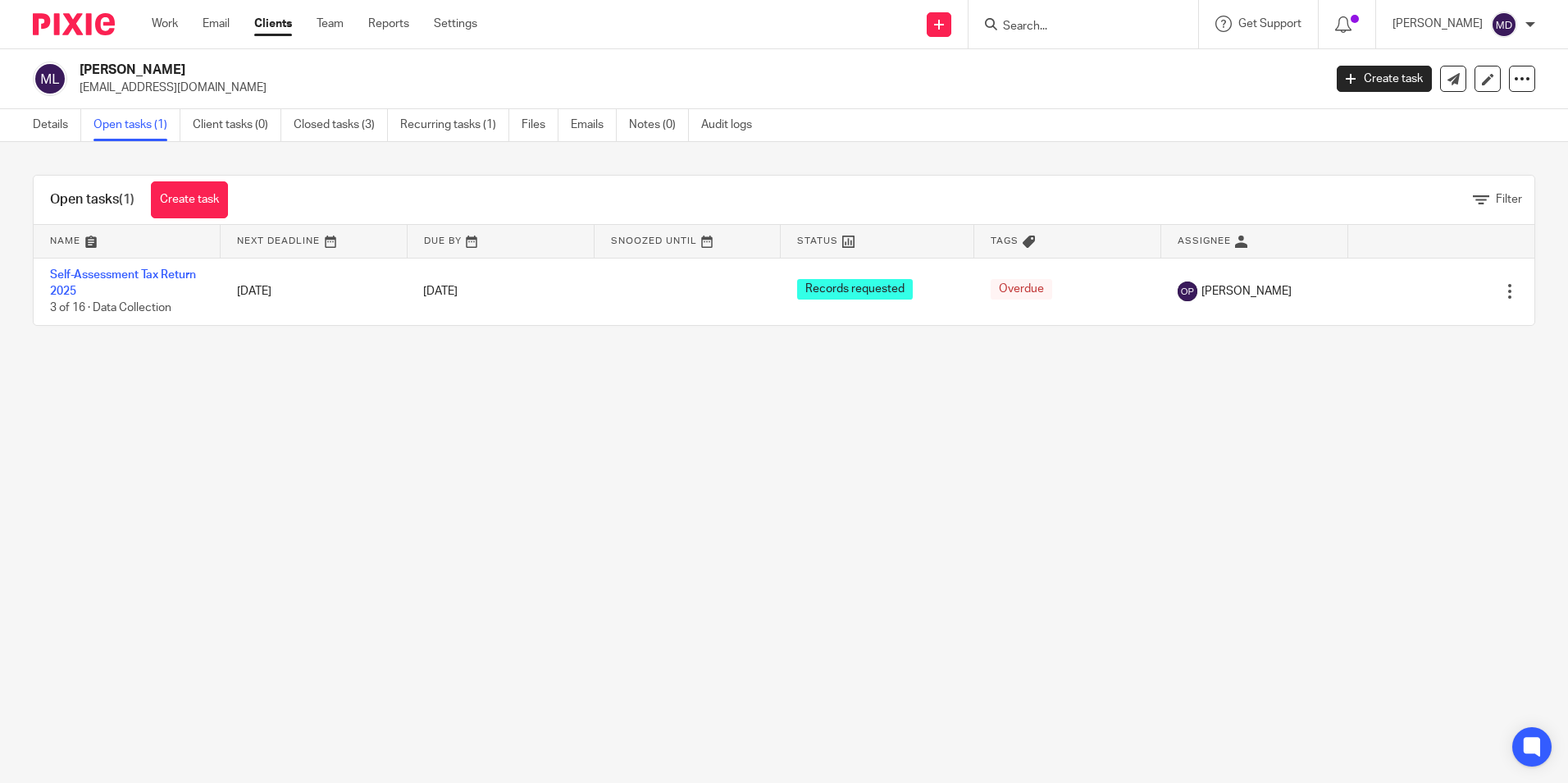
click at [984, 22] on icon at bounding box center [990, 24] width 12 height 13
click at [1001, 22] on input "Search" at bounding box center [1075, 26] width 148 height 14
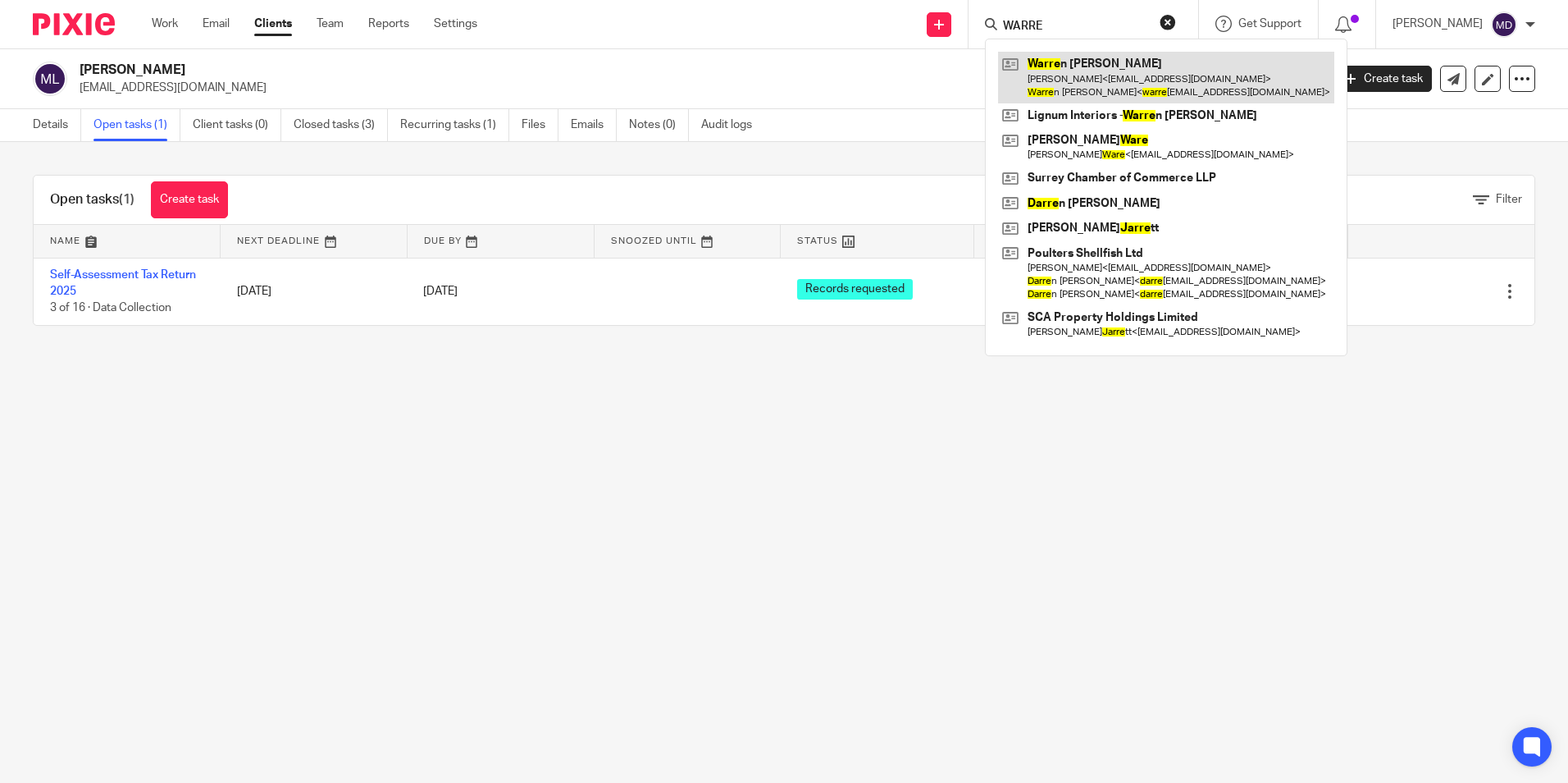
type input "WARRE"
click at [1097, 85] on link at bounding box center [1166, 77] width 336 height 51
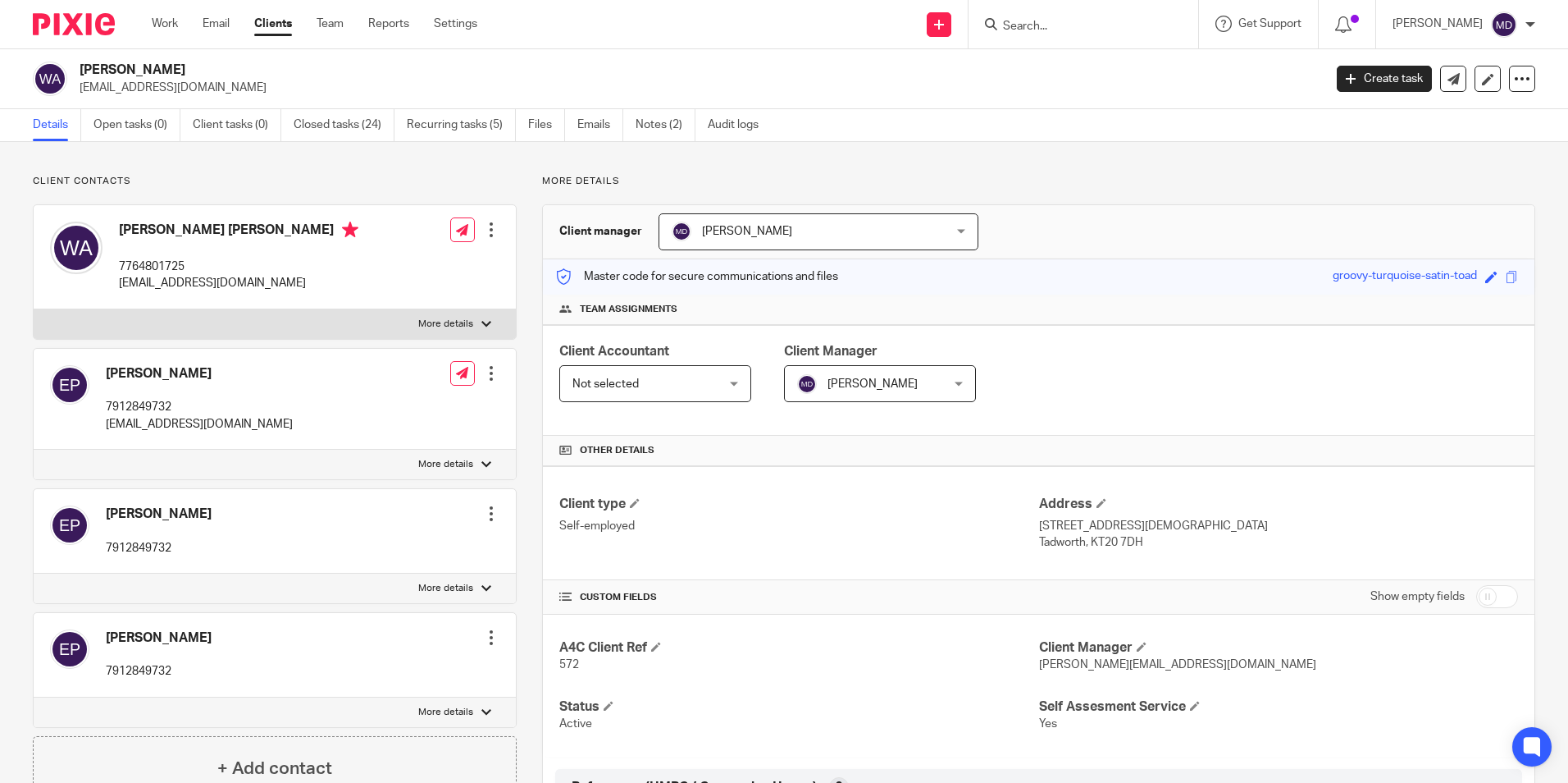
click at [460, 132] on link "Recurring tasks (5)" at bounding box center [460, 124] width 109 height 32
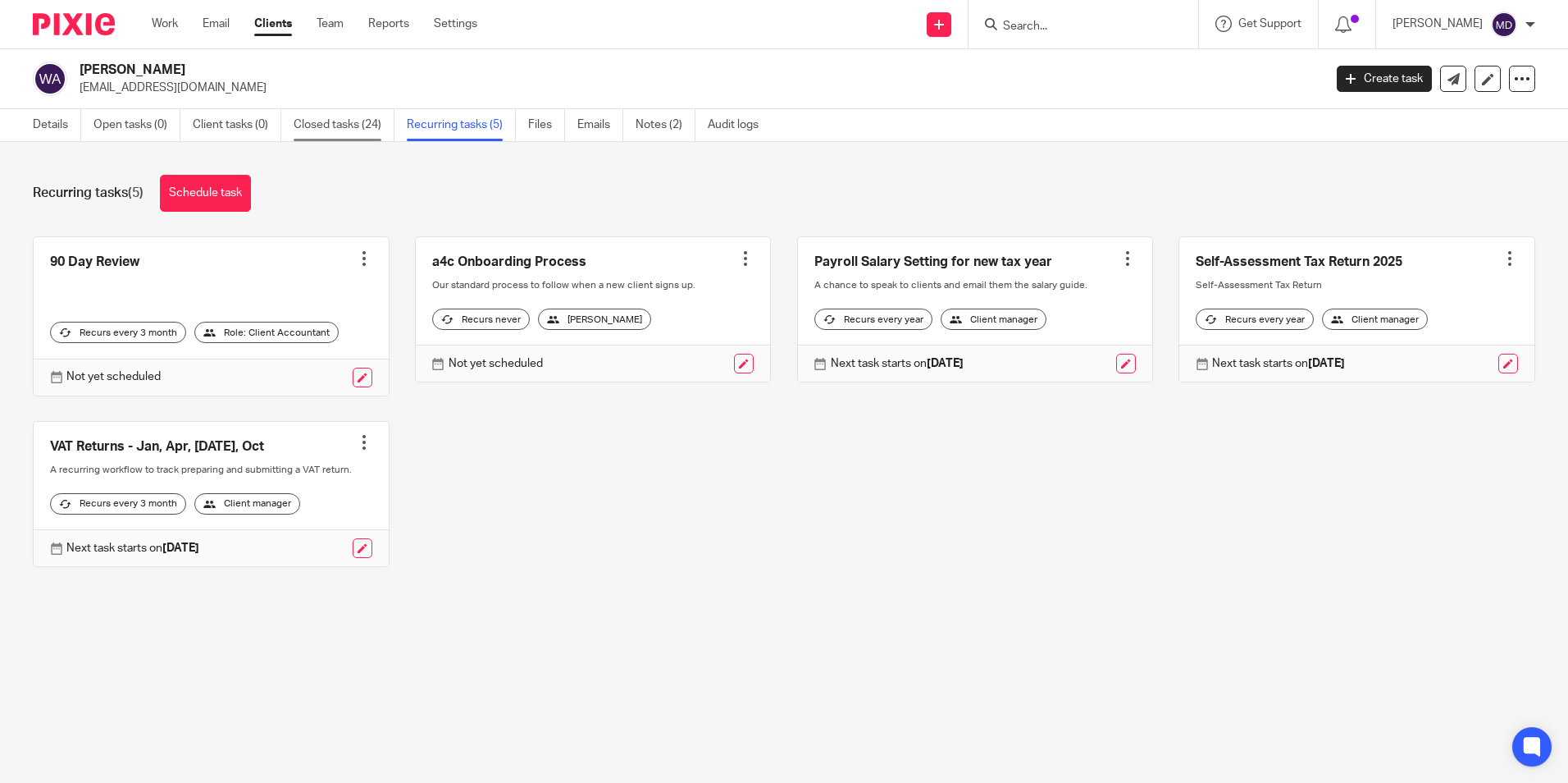
click at [362, 131] on link "Closed tasks (24)" at bounding box center [343, 124] width 101 height 32
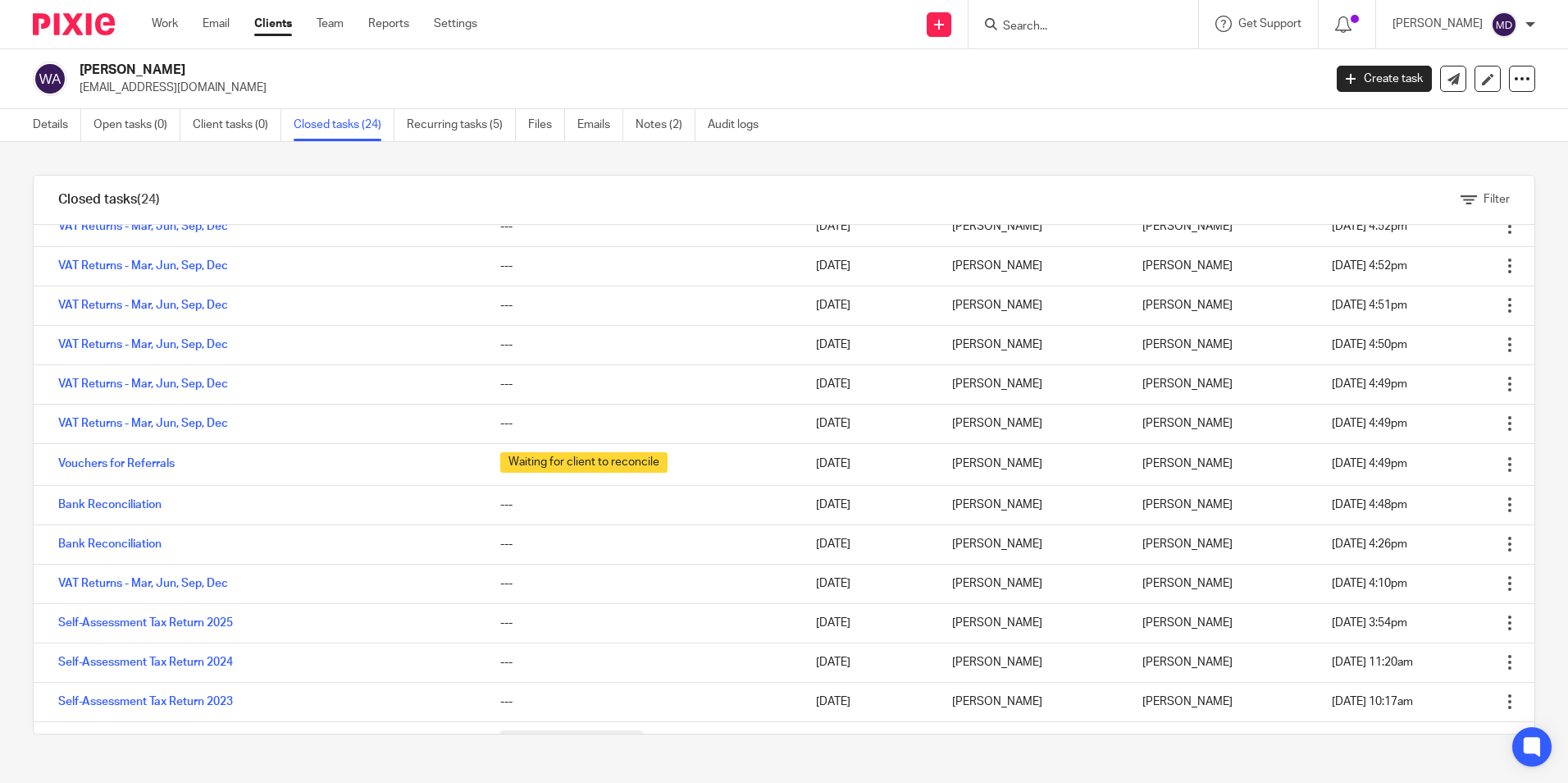
scroll to position [410, 0]
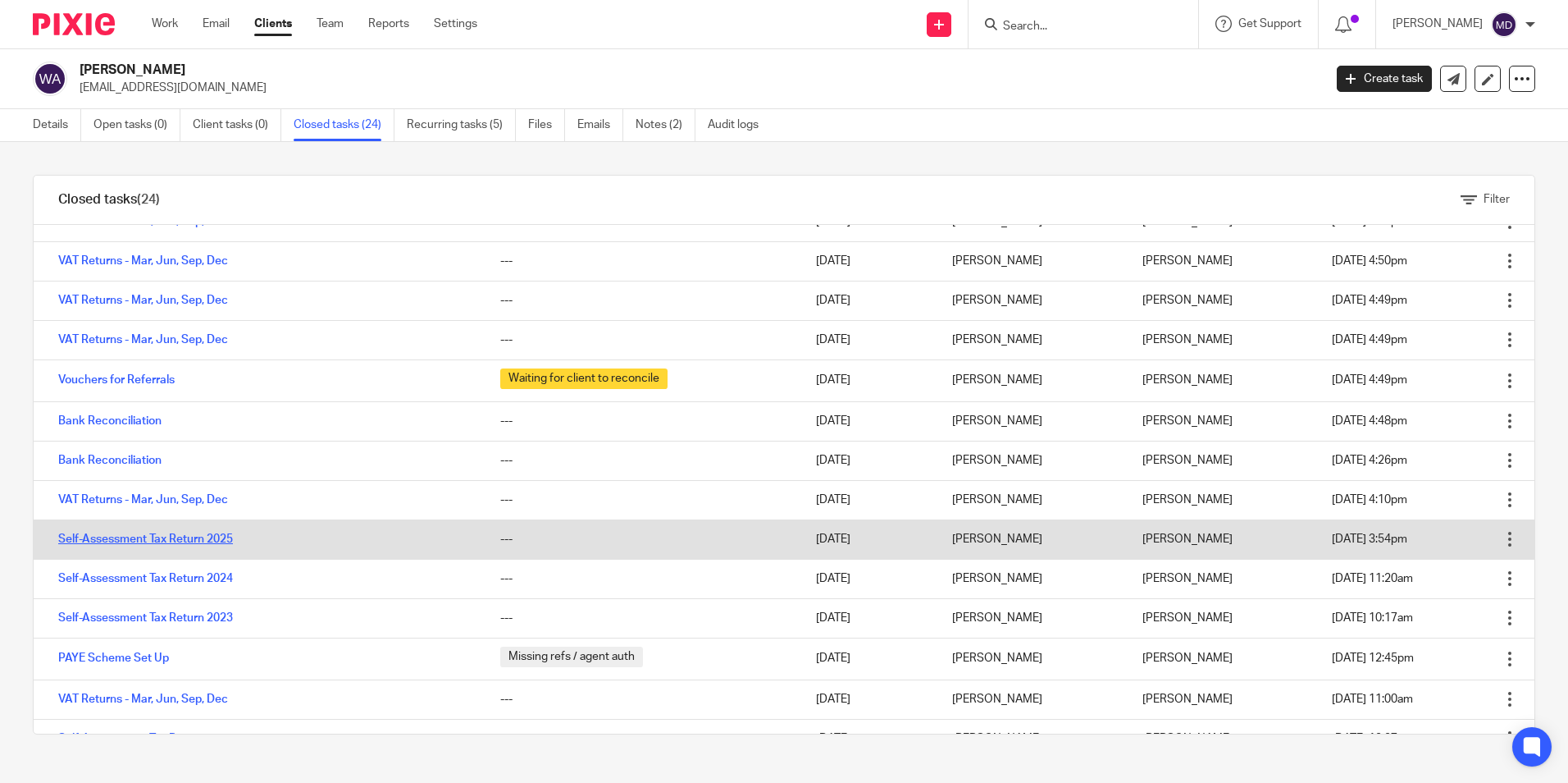
click at [192, 539] on link "Self-Assessment Tax Return 2025" at bounding box center [146, 539] width 175 height 12
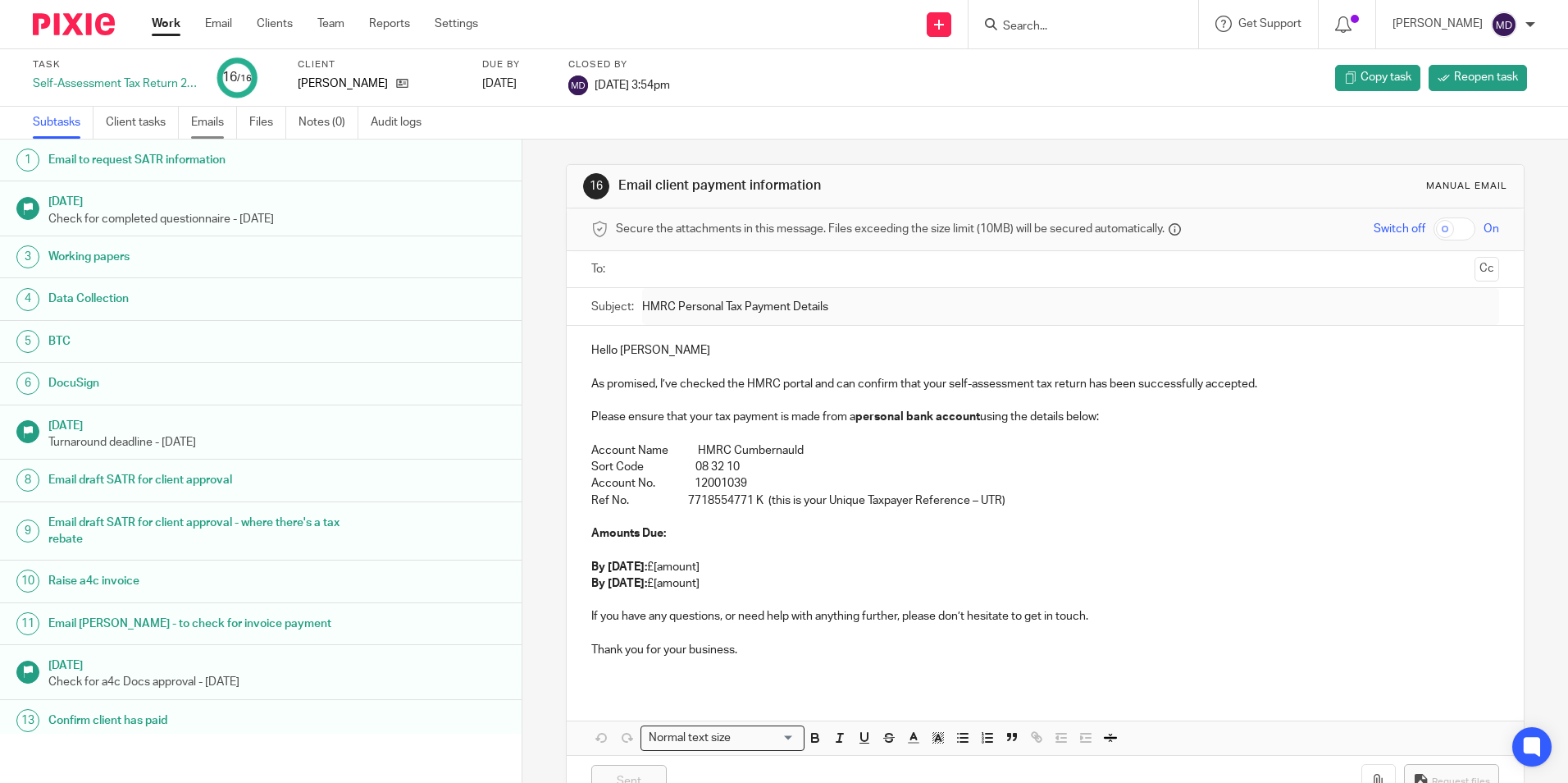
click at [212, 114] on link "Emails" at bounding box center [214, 122] width 46 height 32
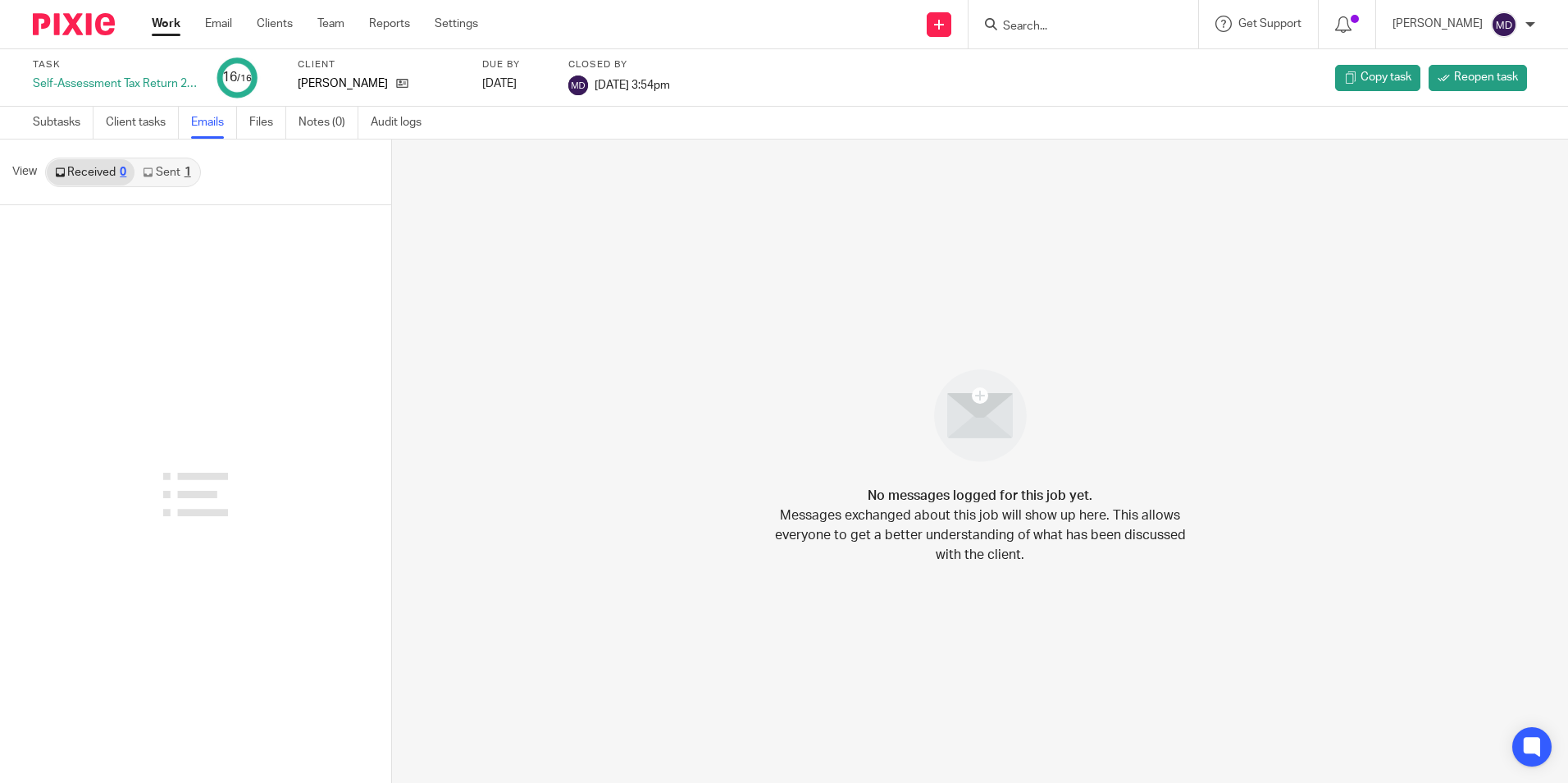
click at [161, 168] on link "Sent 1" at bounding box center [166, 171] width 64 height 26
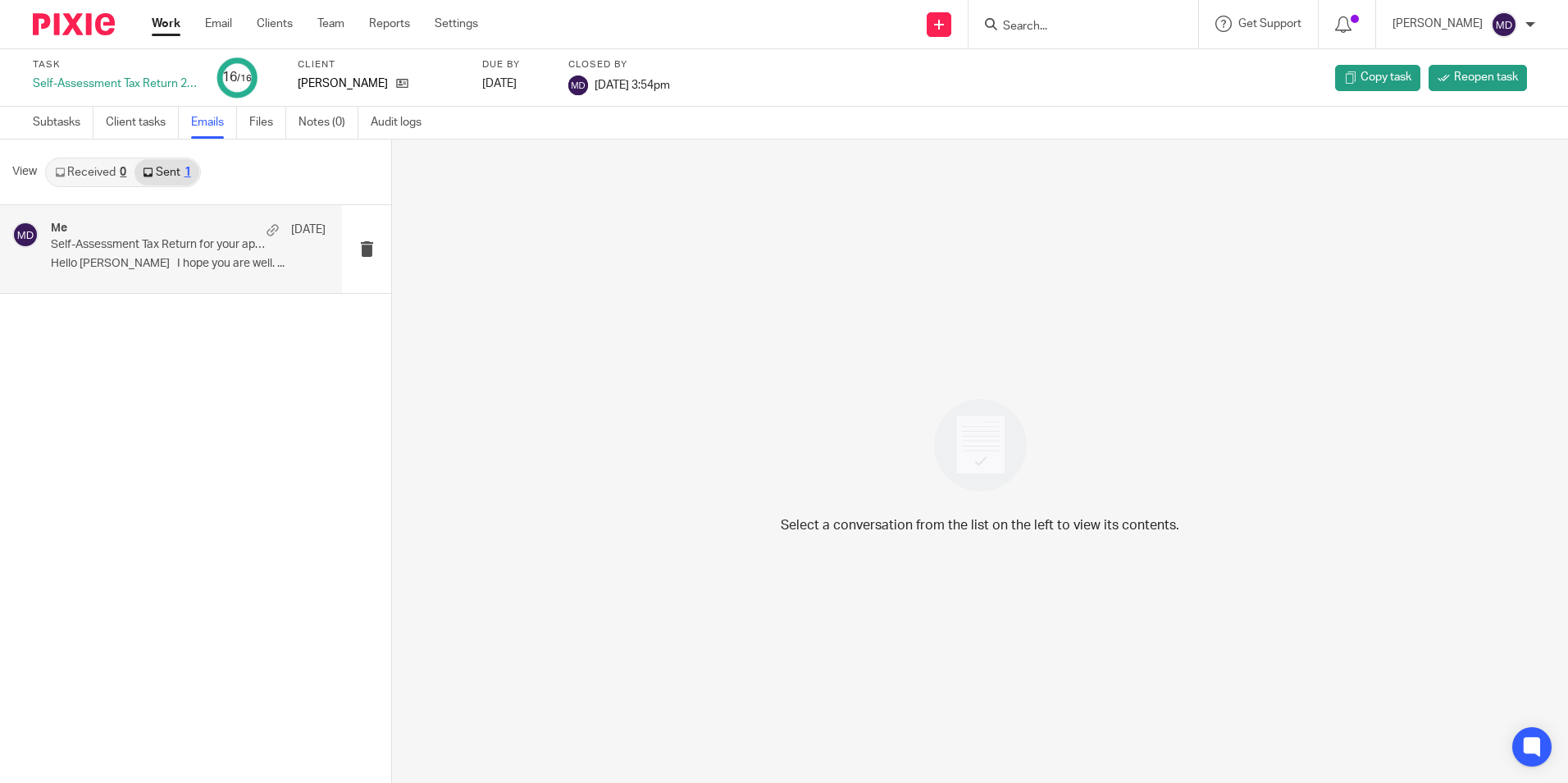
click at [148, 251] on p "Self-Assessment Tax Return for your approval" at bounding box center [161, 244] width 220 height 13
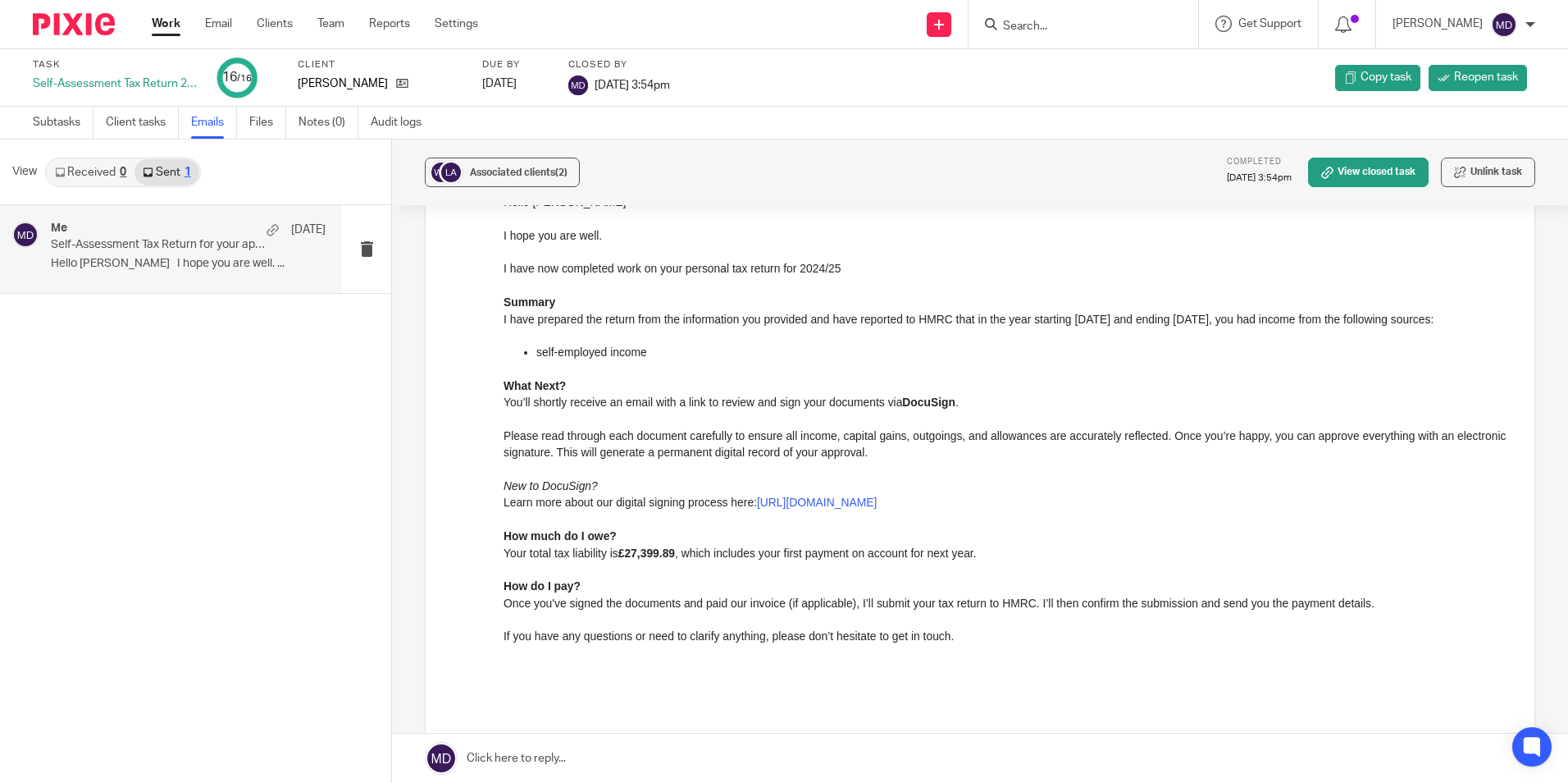
scroll to position [170, 0]
drag, startPoint x: 166, startPoint y: 26, endPoint x: 195, endPoint y: 24, distance: 29.1
click at [167, 26] on link "Work" at bounding box center [166, 23] width 29 height 16
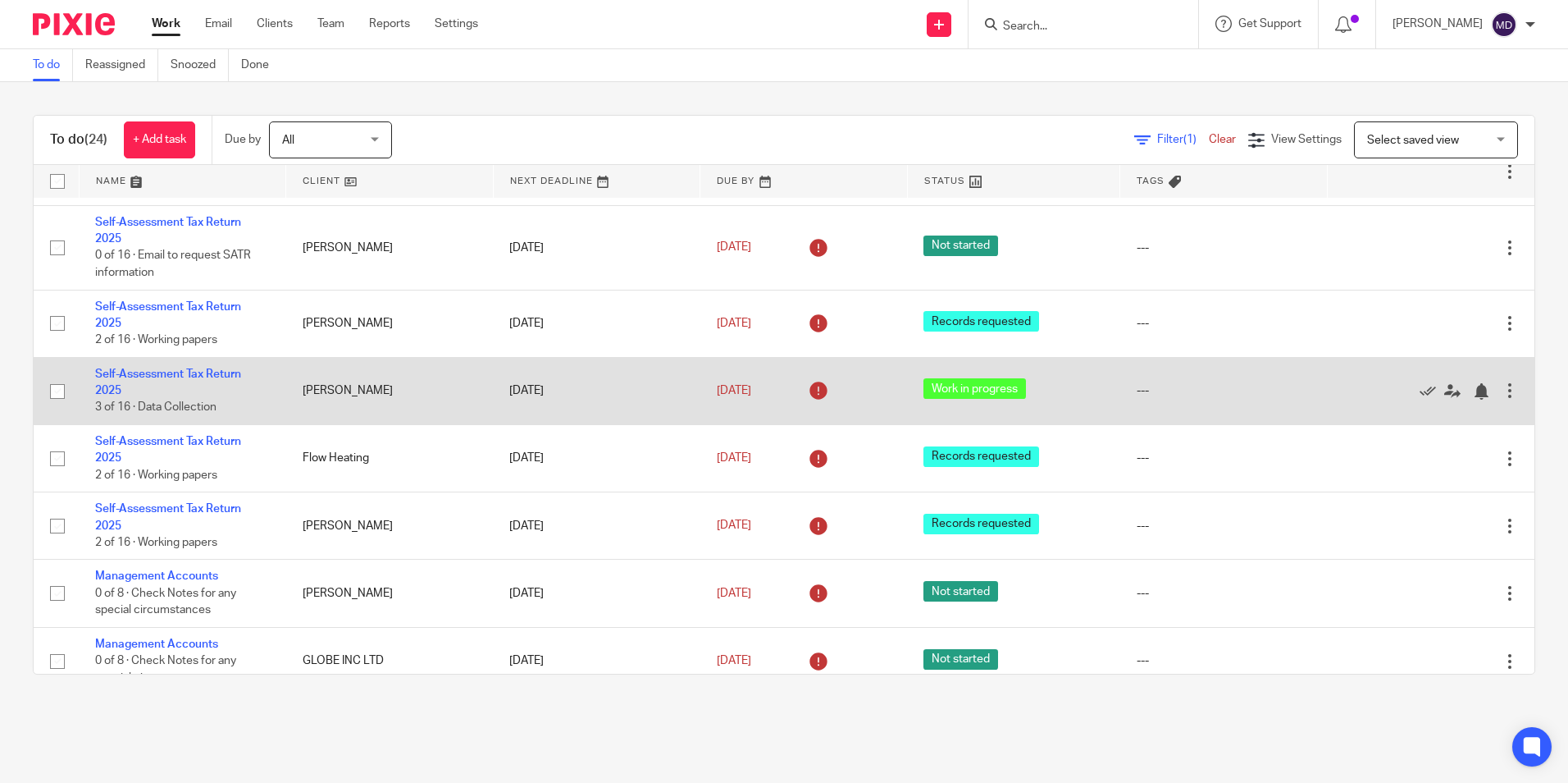
scroll to position [493, 0]
